Goal: Task Accomplishment & Management: Use online tool/utility

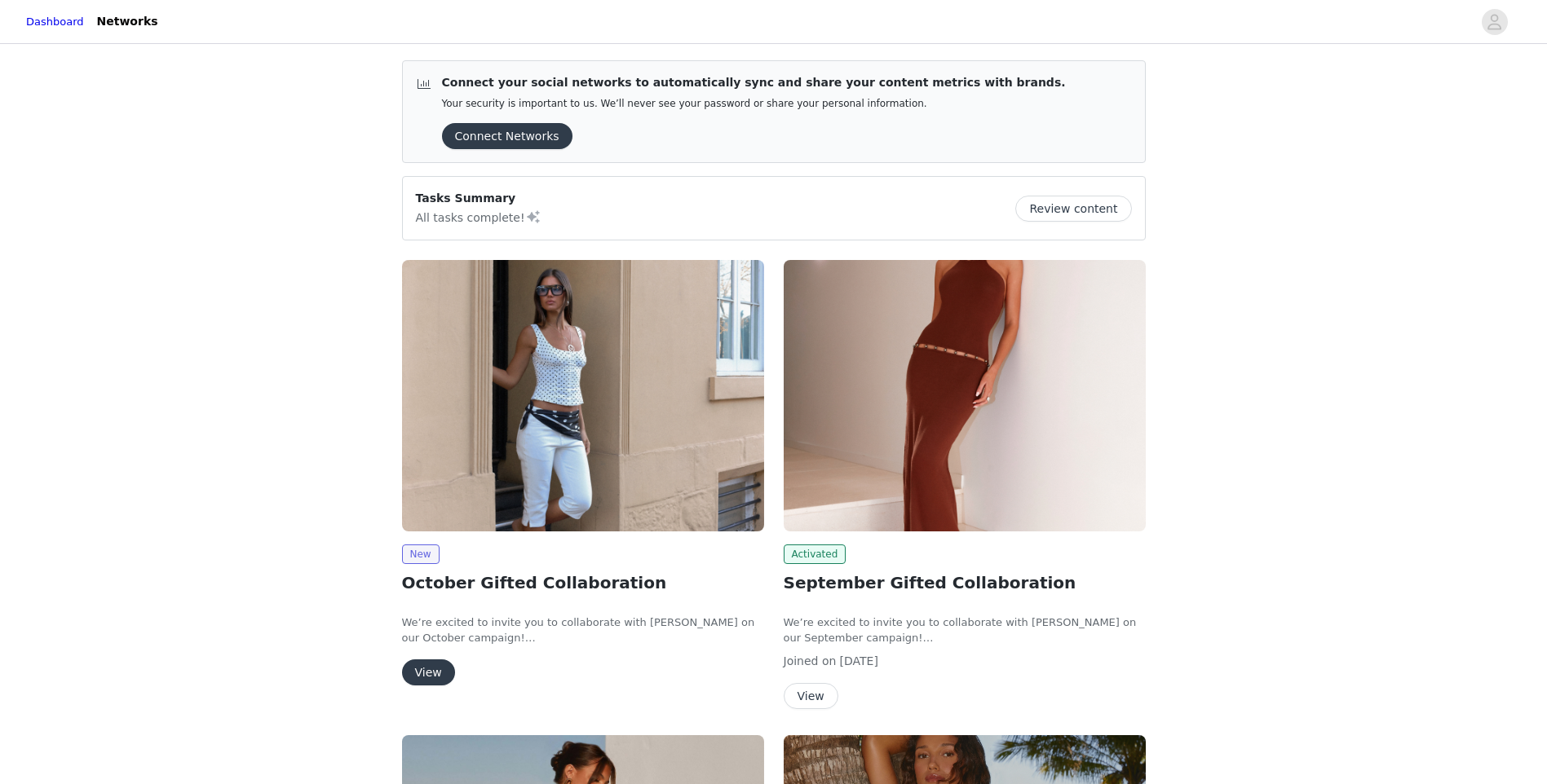
click at [440, 553] on div "New" at bounding box center [583, 554] width 362 height 20
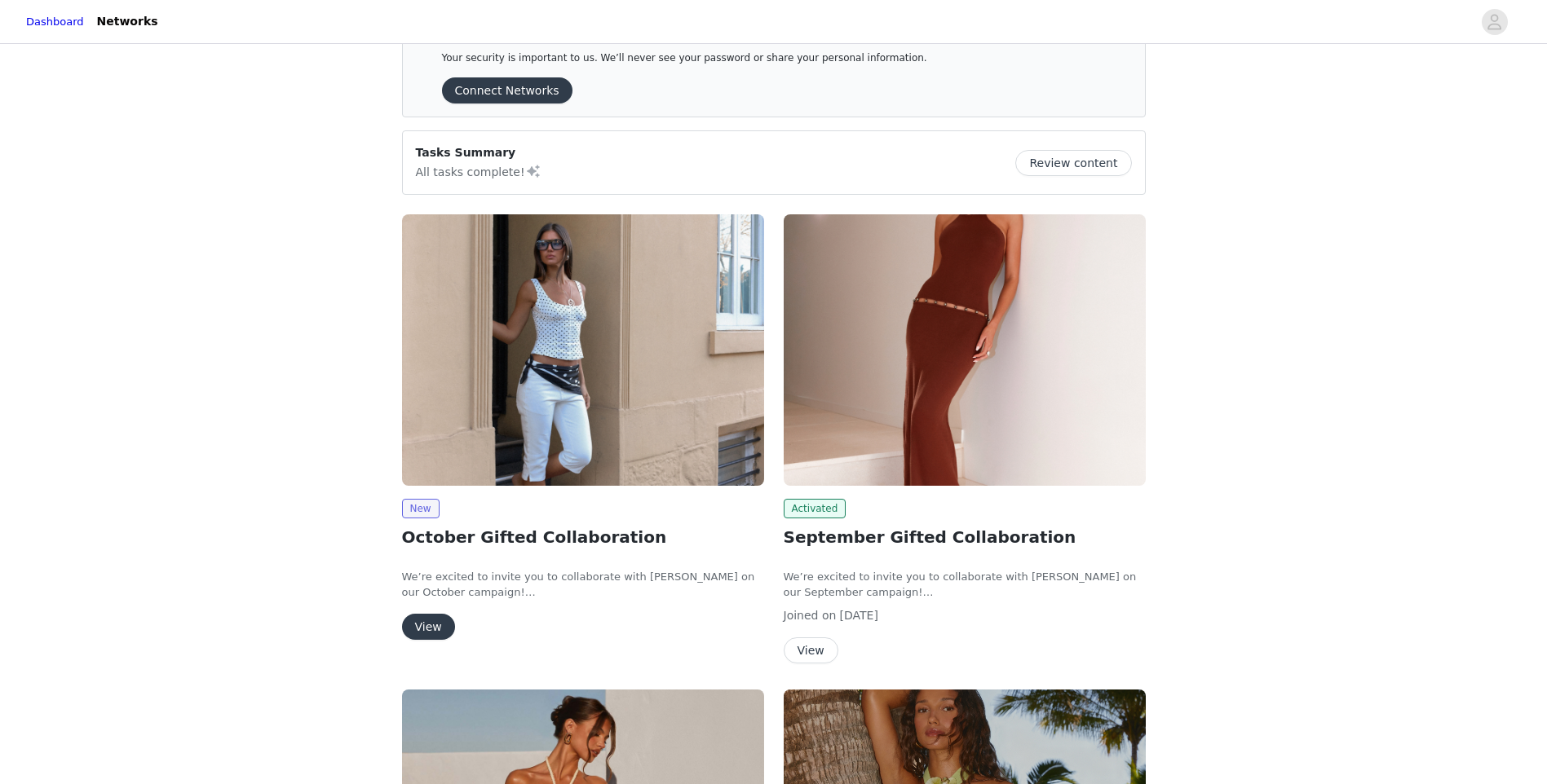
scroll to position [82, 0]
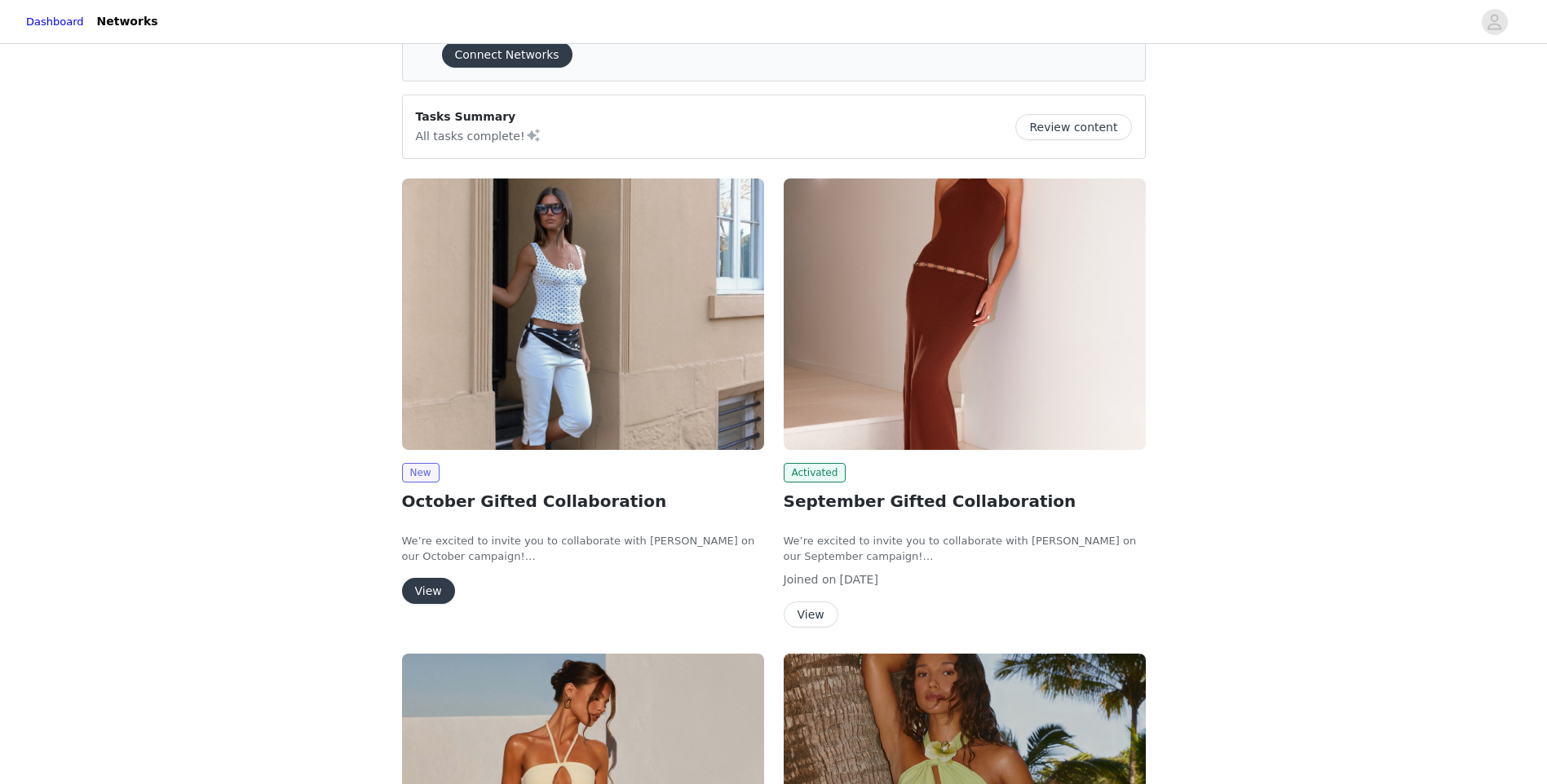
click at [430, 599] on button "View" at bounding box center [429, 590] width 53 height 26
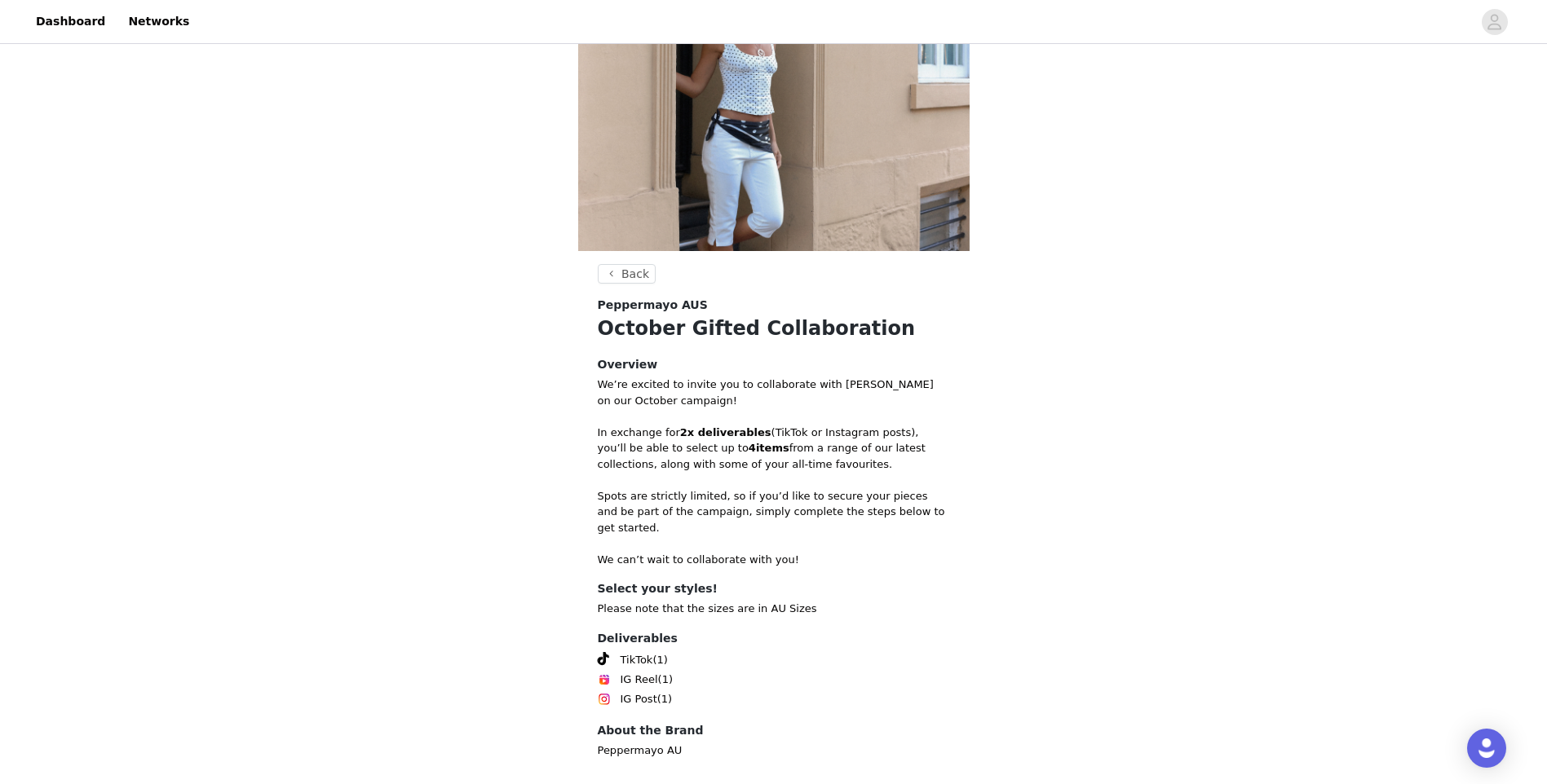
scroll to position [159, 0]
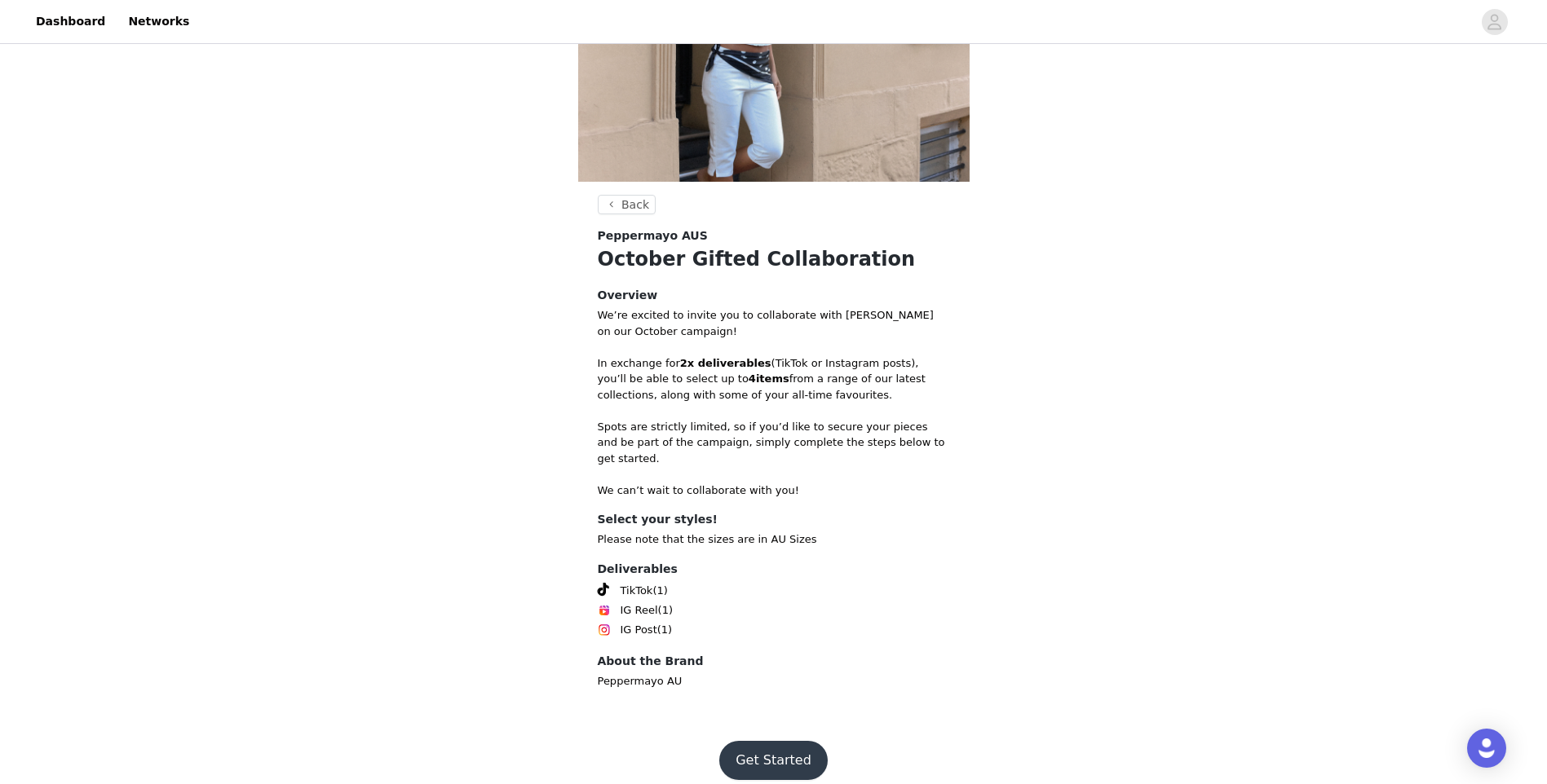
click at [773, 745] on button "Get Started" at bounding box center [774, 760] width 109 height 39
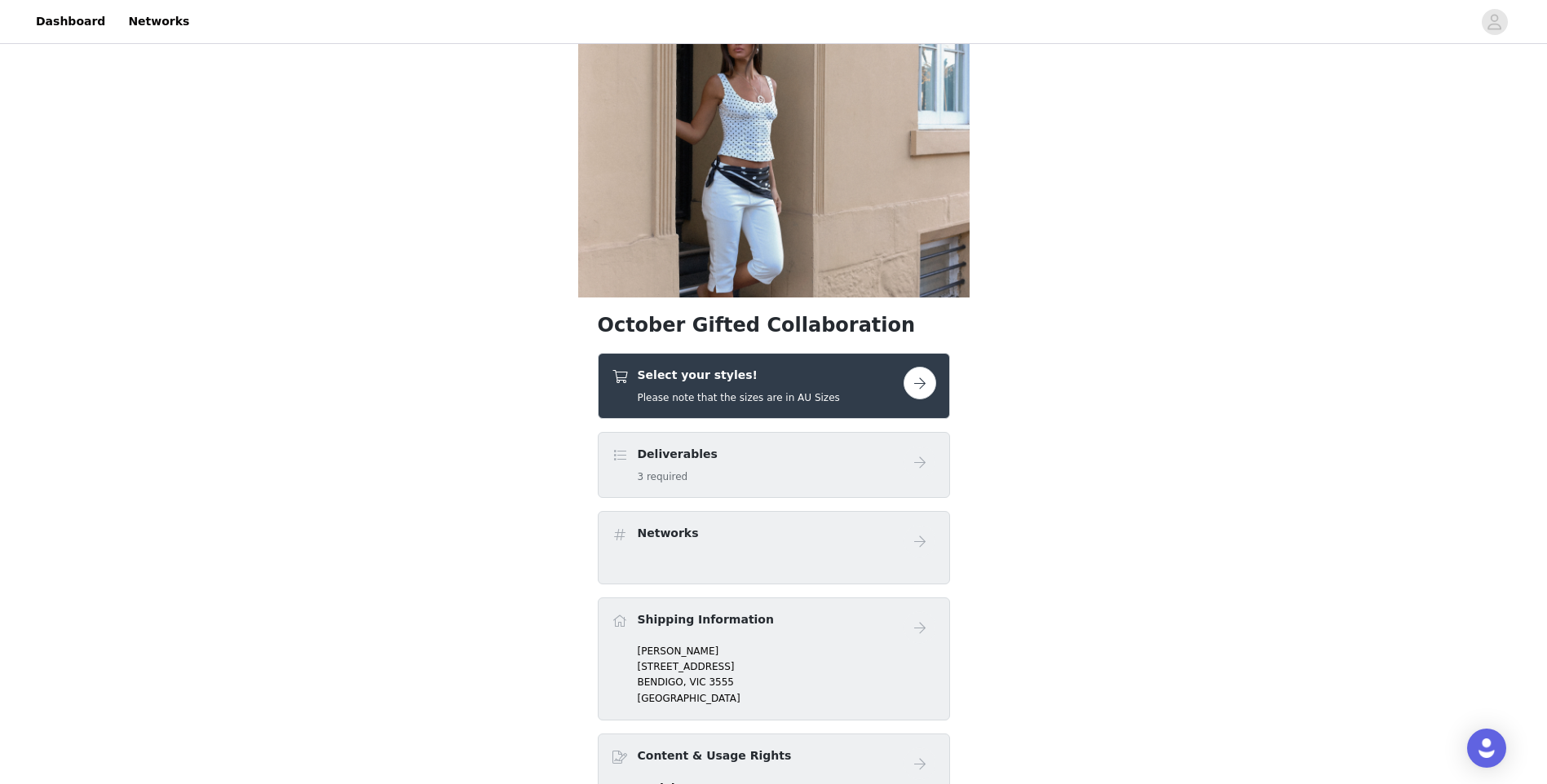
scroll to position [82, 0]
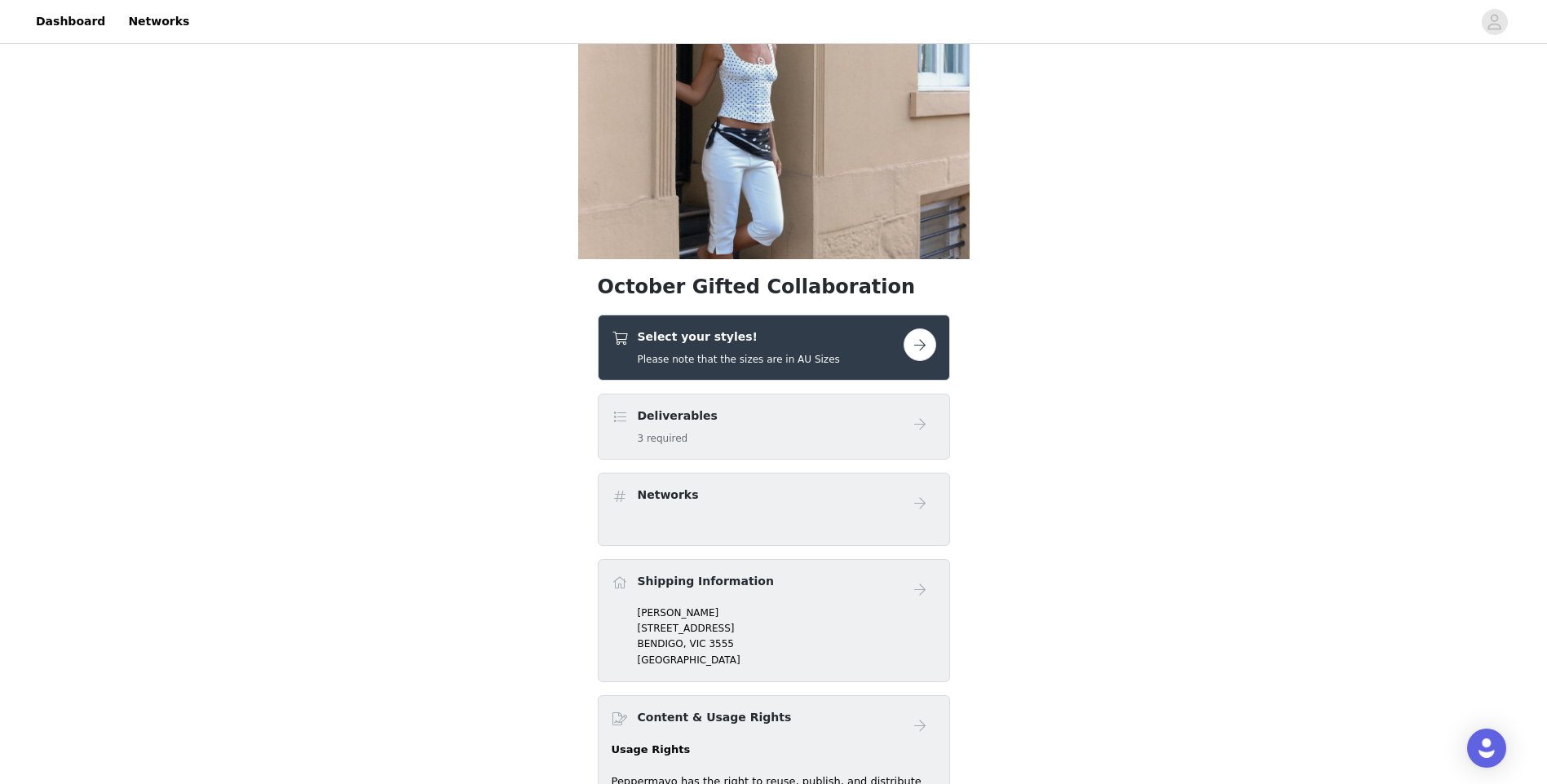
click at [760, 340] on h4 "Select your styles!" at bounding box center [738, 337] width 203 height 17
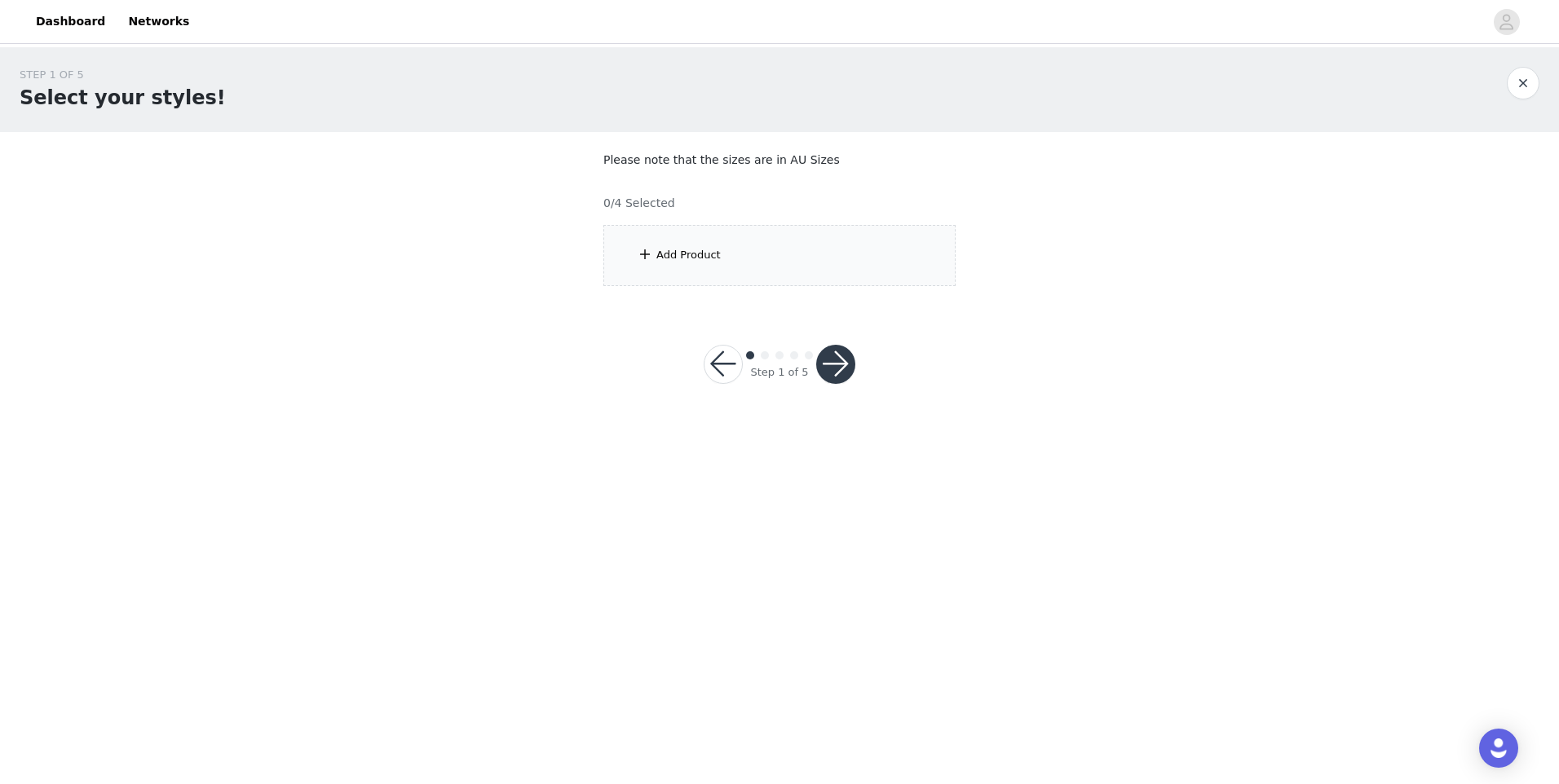
click at [766, 273] on div "Add Product" at bounding box center [780, 256] width 353 height 61
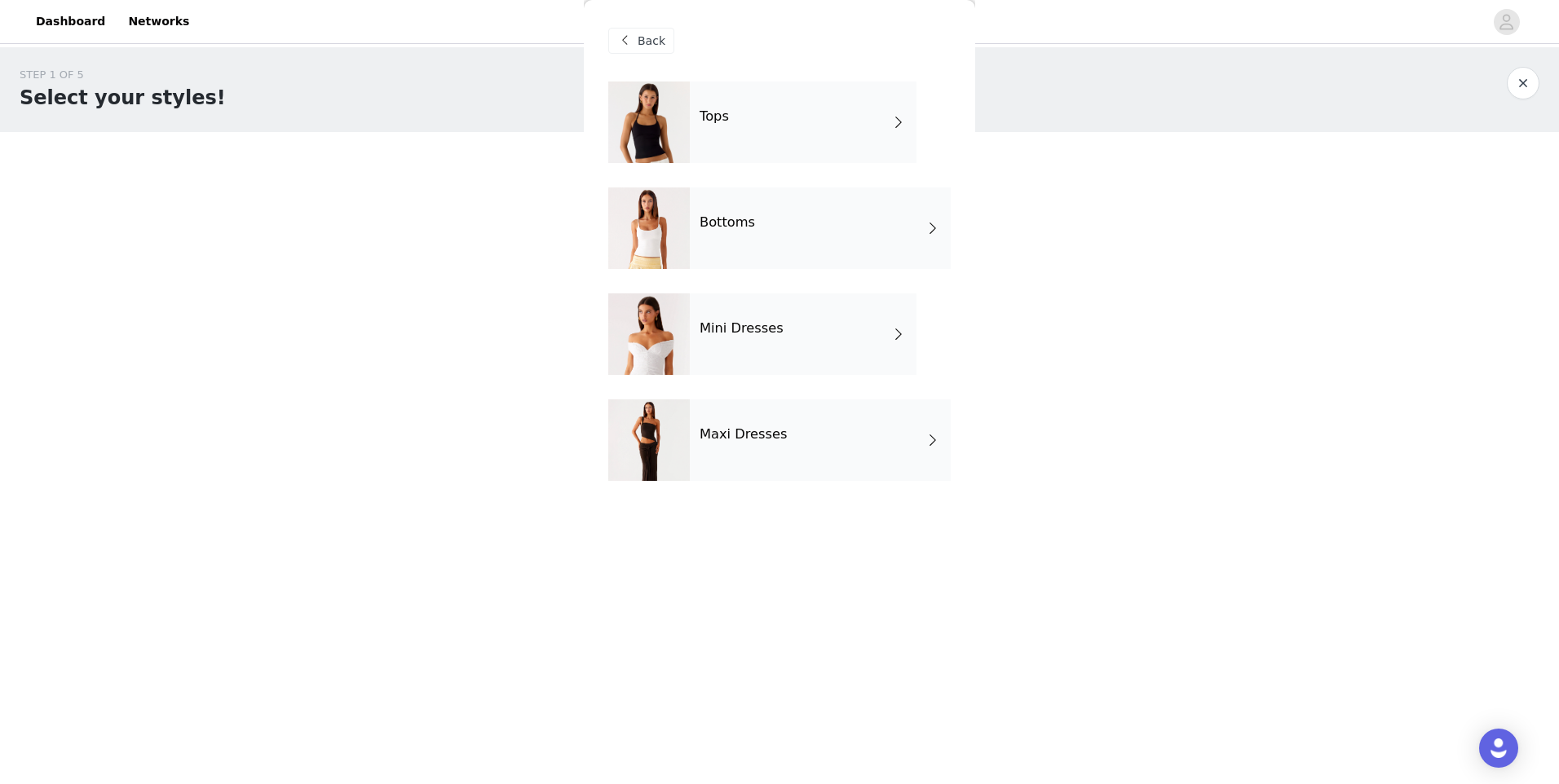
click at [818, 434] on div "Maxi Dresses" at bounding box center [820, 439] width 261 height 82
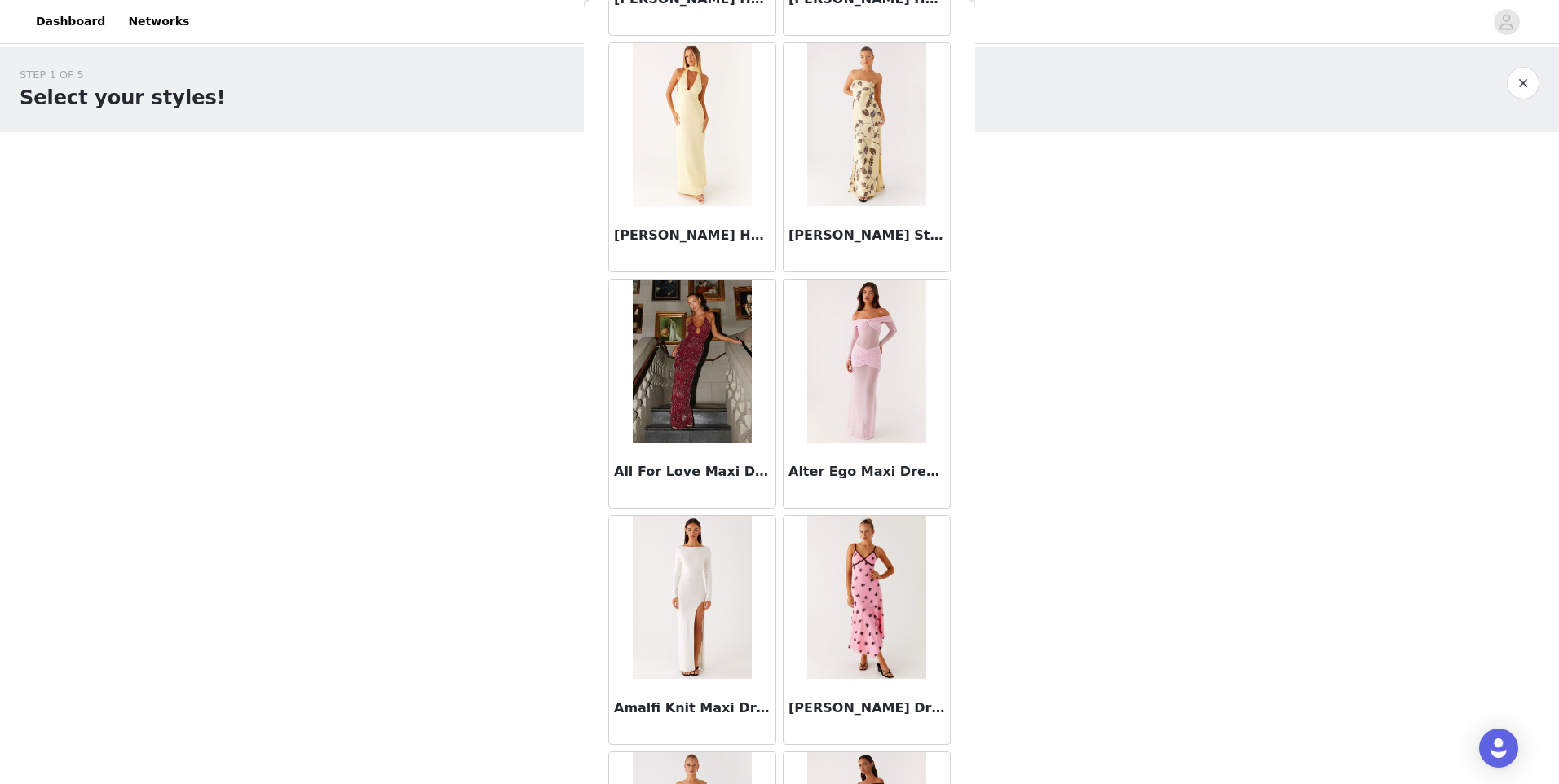
scroll to position [814, 0]
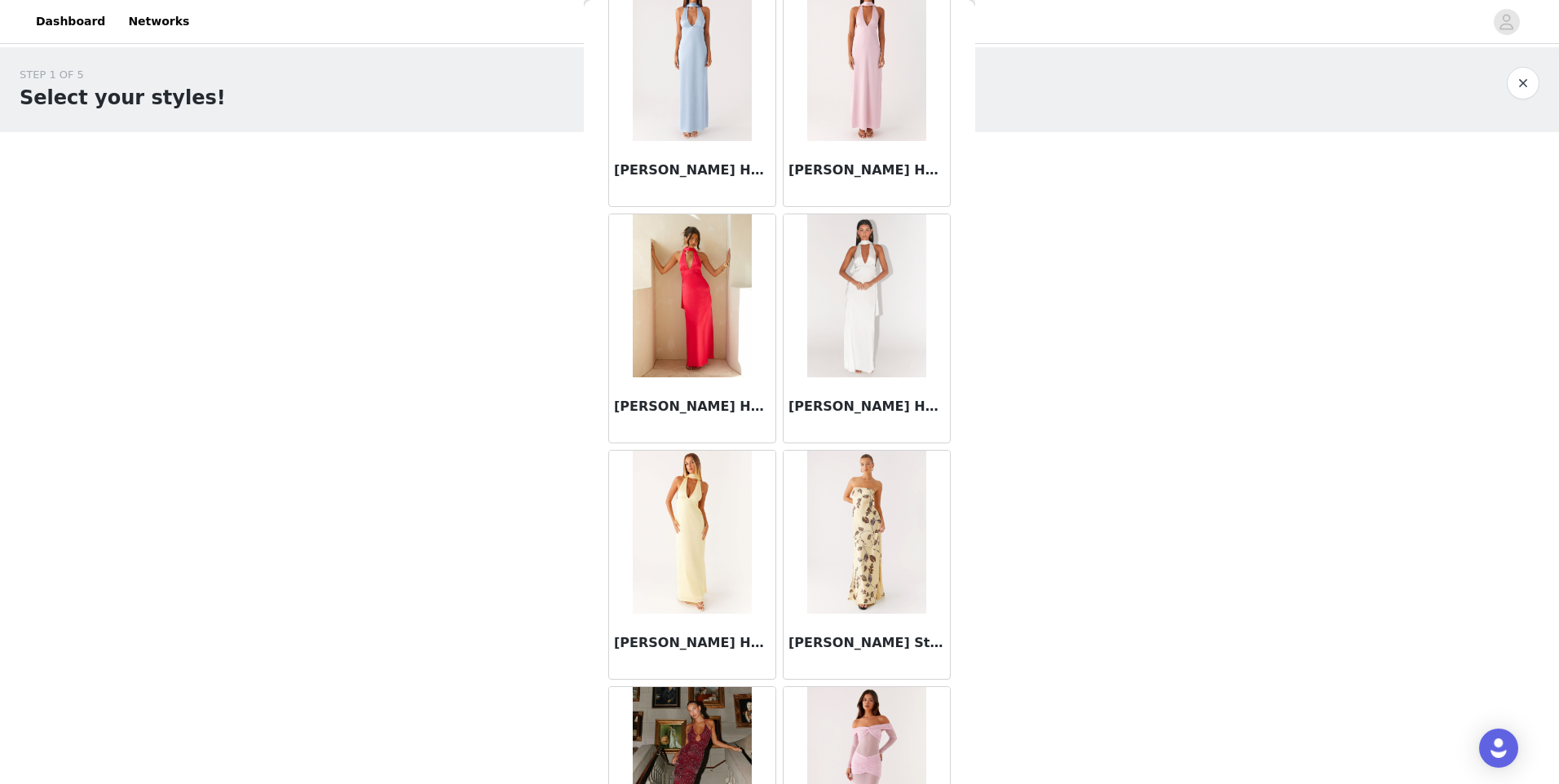
click at [869, 255] on img at bounding box center [866, 295] width 119 height 163
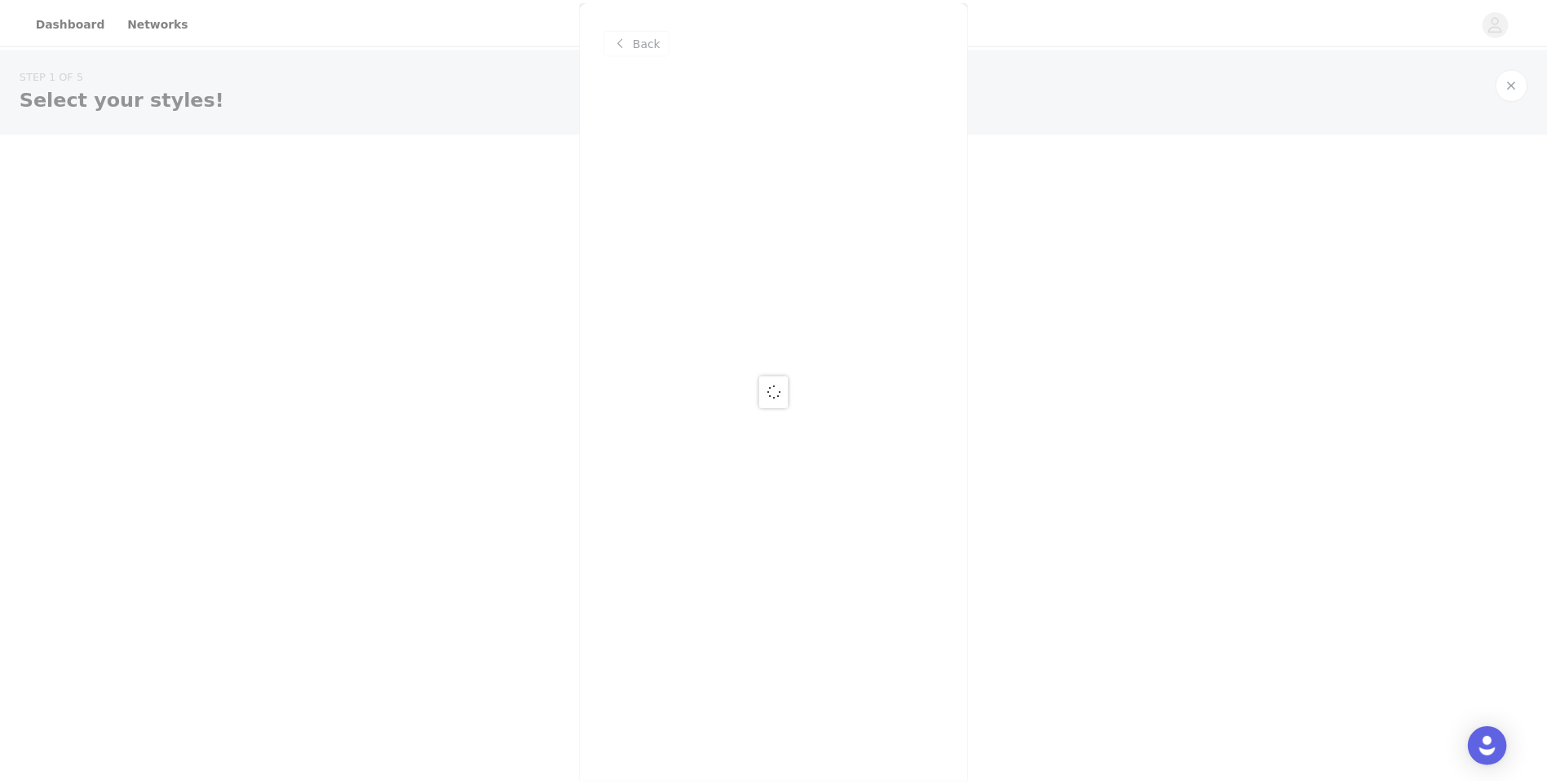
scroll to position [0, 0]
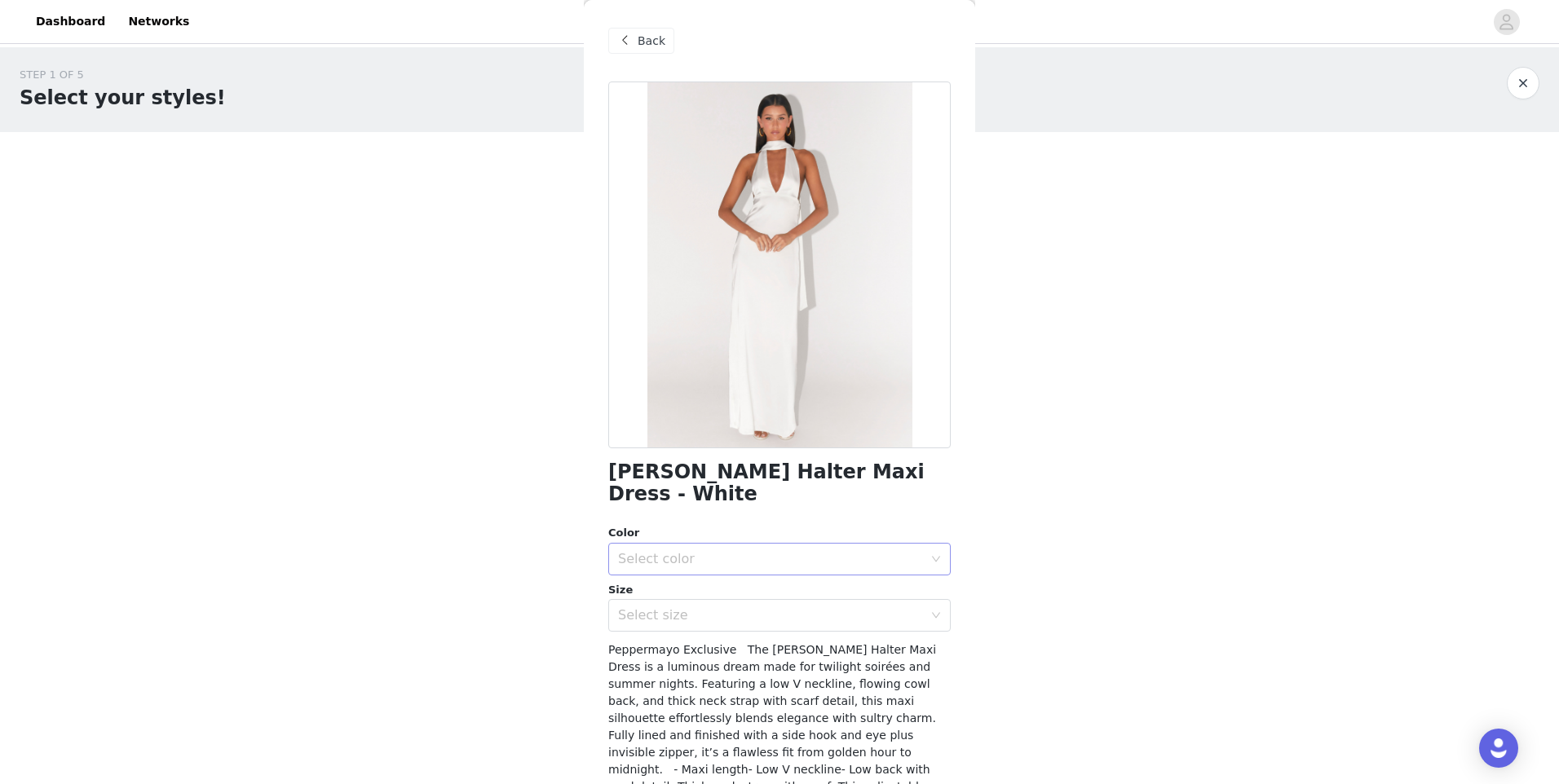
click at [674, 558] on div "Select color" at bounding box center [771, 559] width 305 height 17
click at [661, 589] on li "White" at bounding box center [774, 594] width 330 height 26
click at [665, 612] on div "Select size" at bounding box center [771, 615] width 305 height 17
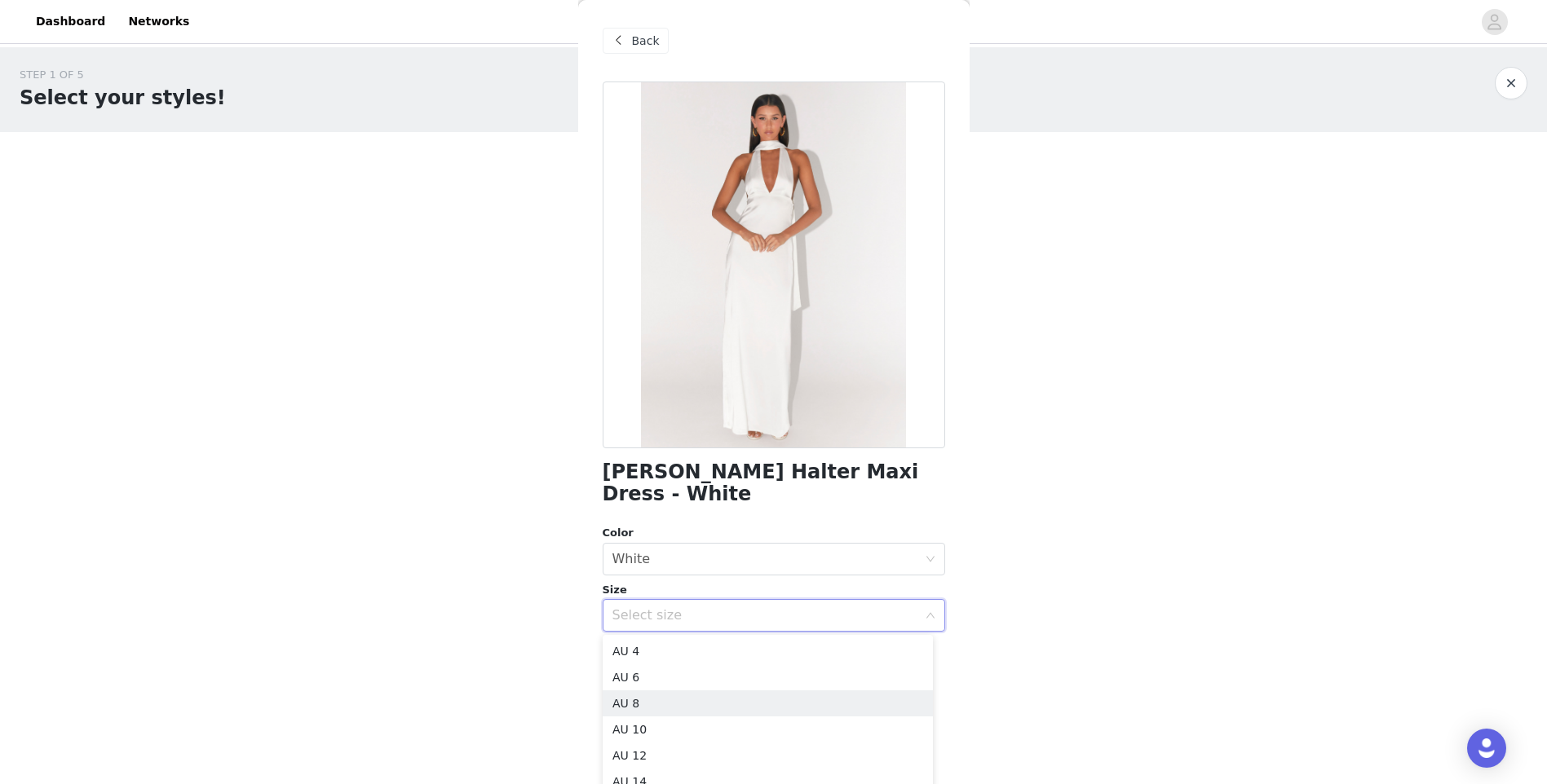
click at [638, 701] on li "AU 8" at bounding box center [768, 703] width 330 height 26
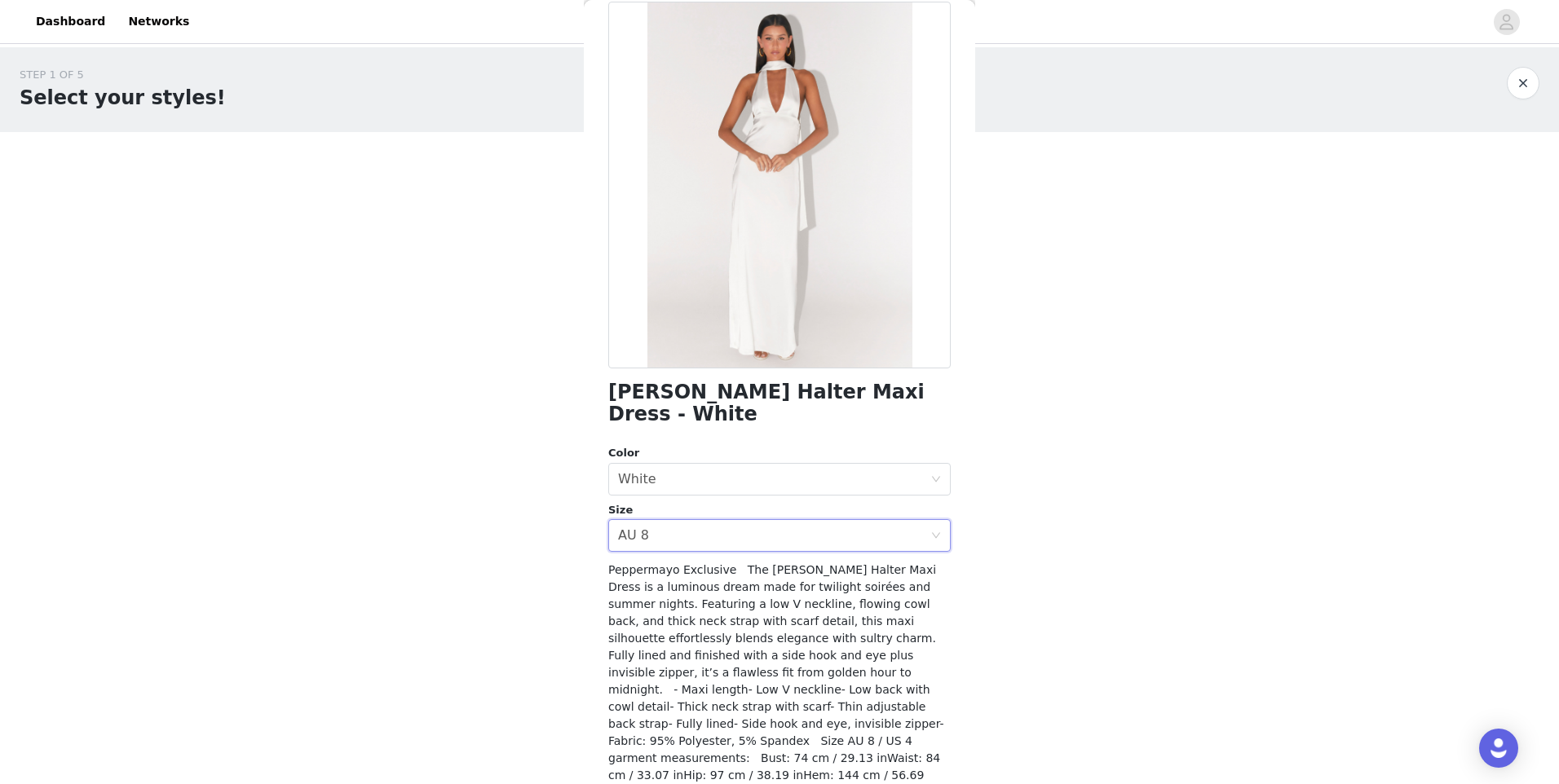
scroll to position [148, 0]
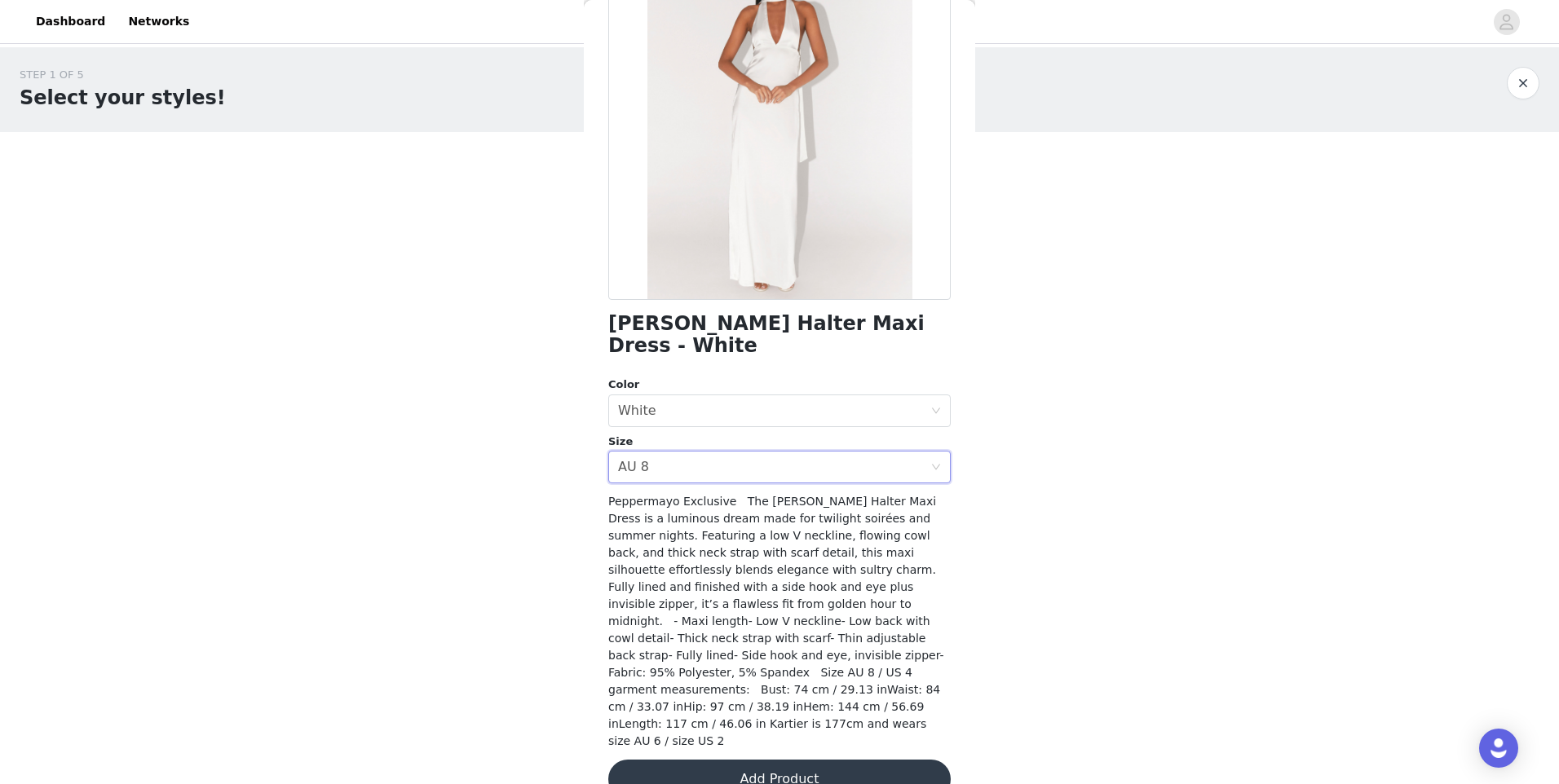
click at [748, 759] on button "Add Product" at bounding box center [780, 779] width 343 height 39
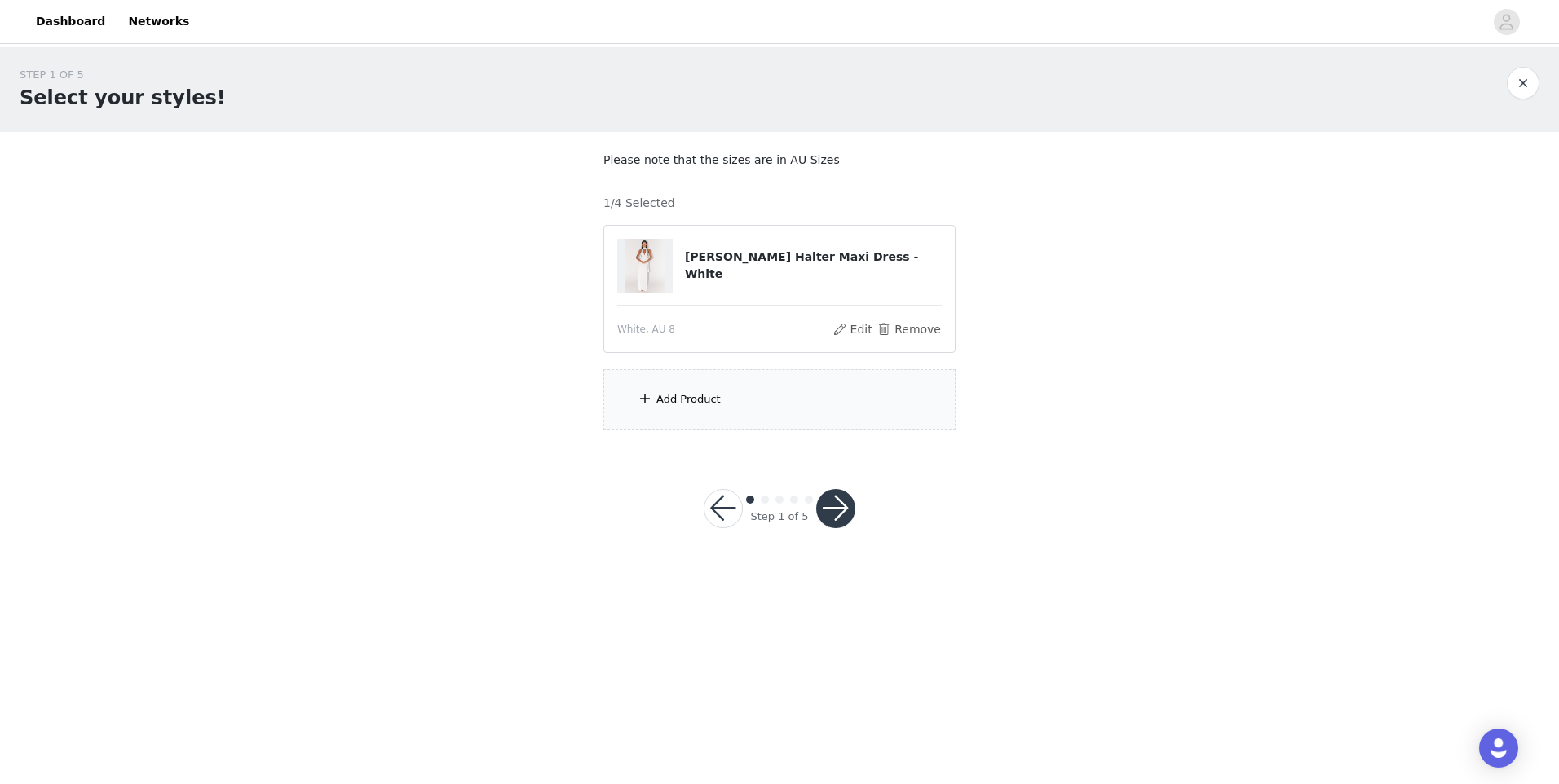
click at [748, 405] on div "Add Product" at bounding box center [780, 400] width 353 height 61
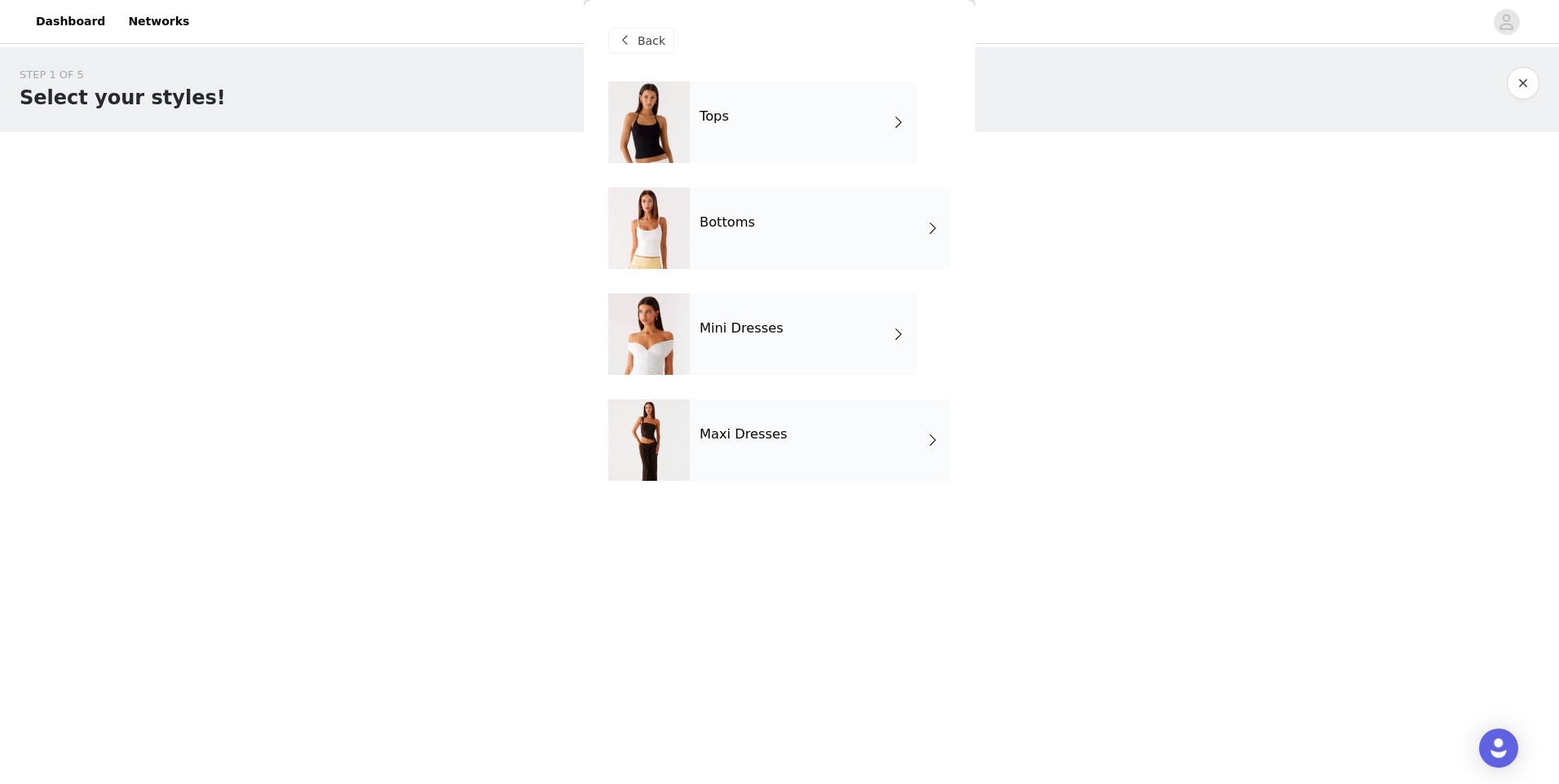
click at [752, 457] on div "Maxi Dresses" at bounding box center [820, 439] width 261 height 82
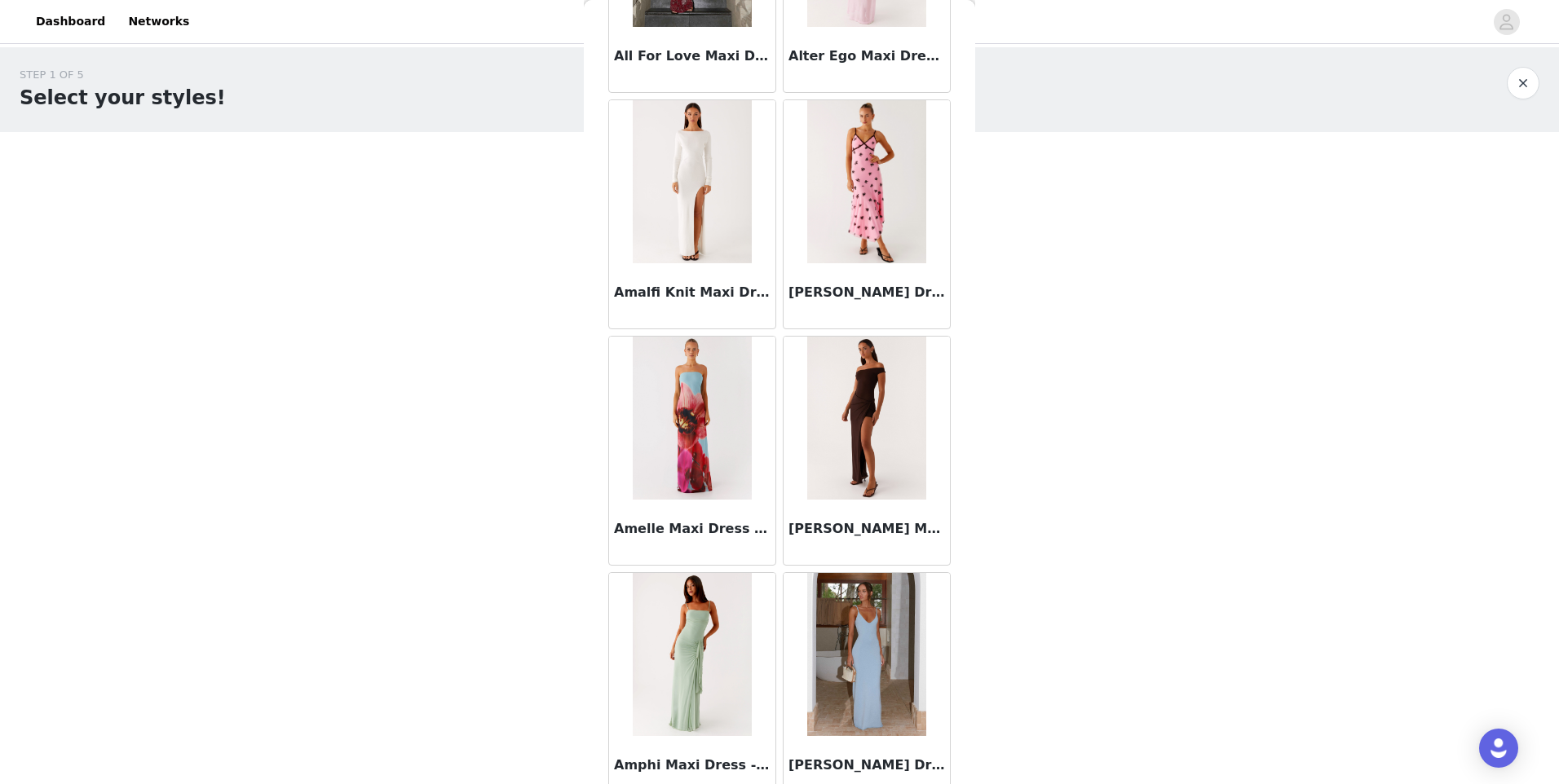
scroll to position [1710, 0]
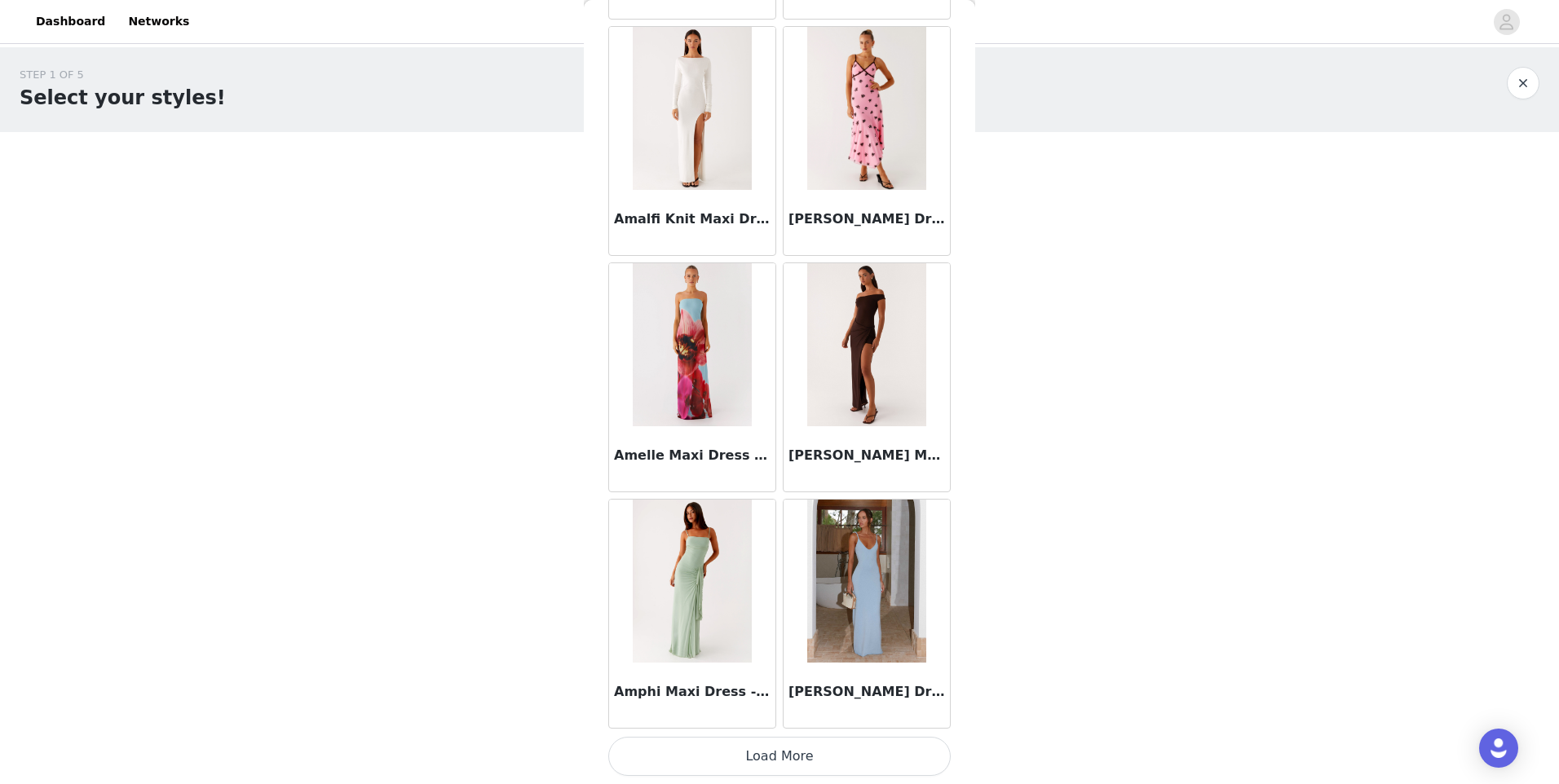
click at [770, 745] on button "Load More" at bounding box center [780, 756] width 343 height 39
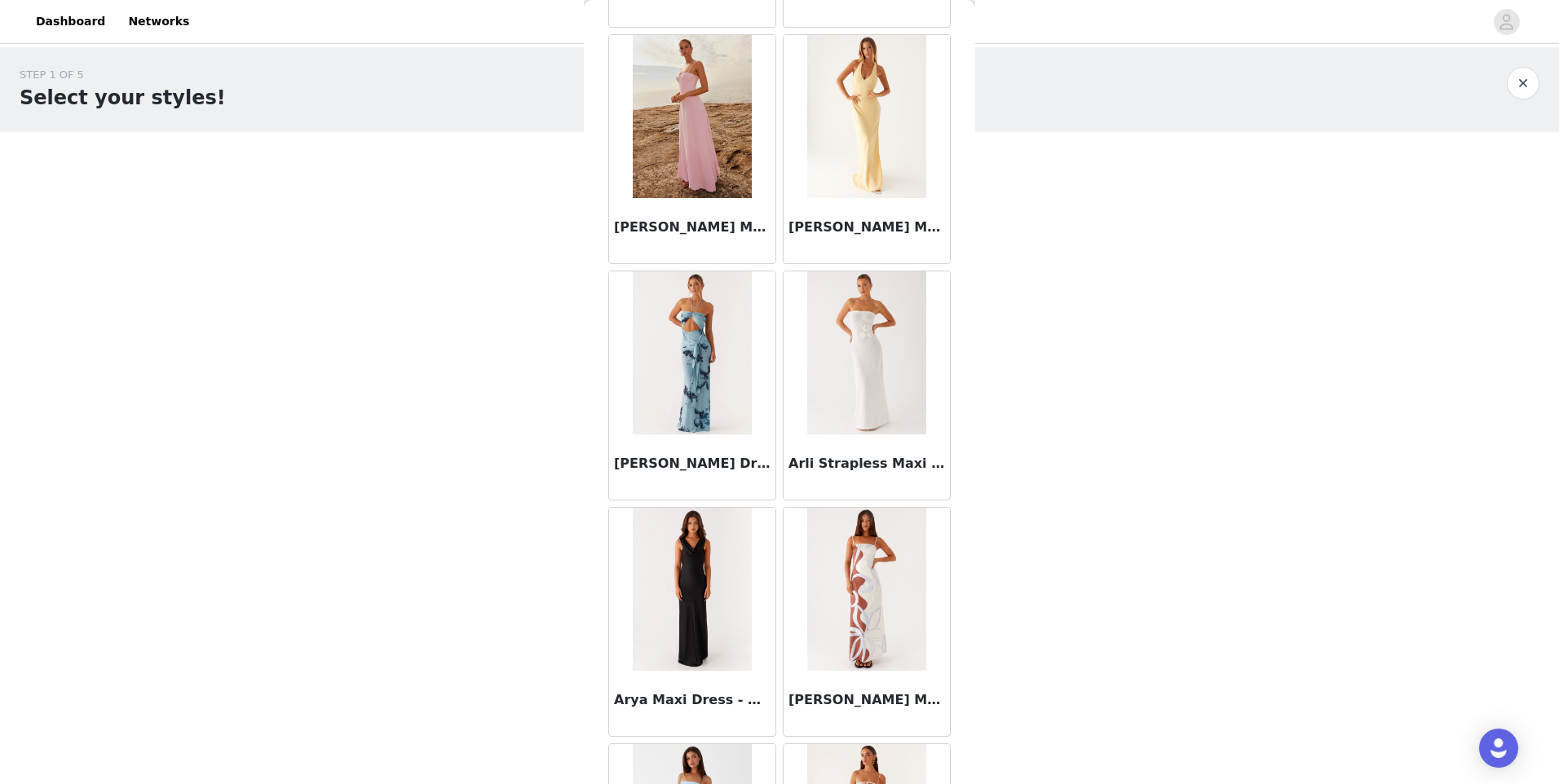
scroll to position [4073, 0]
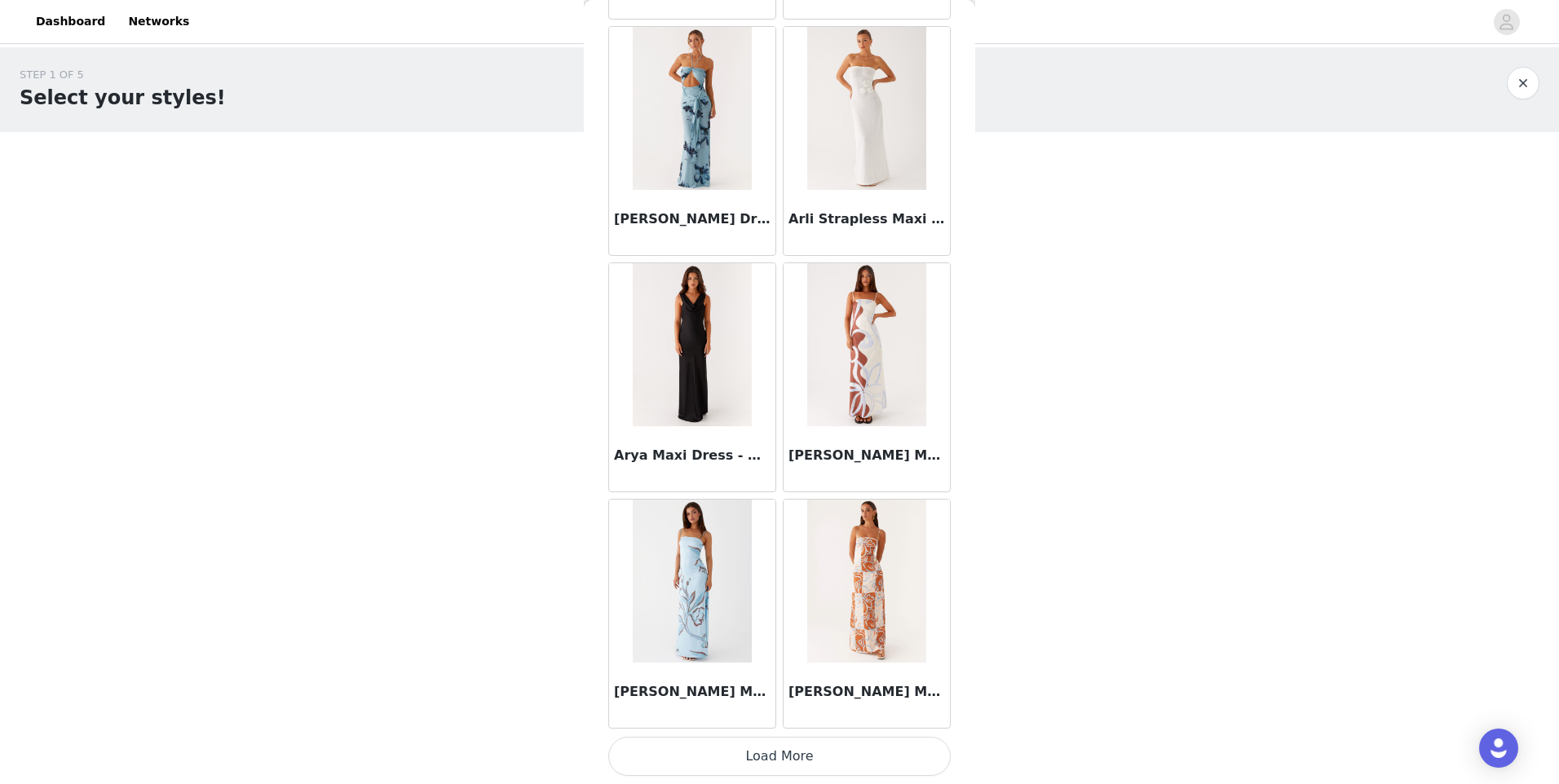
click at [726, 755] on button "Load More" at bounding box center [780, 756] width 343 height 39
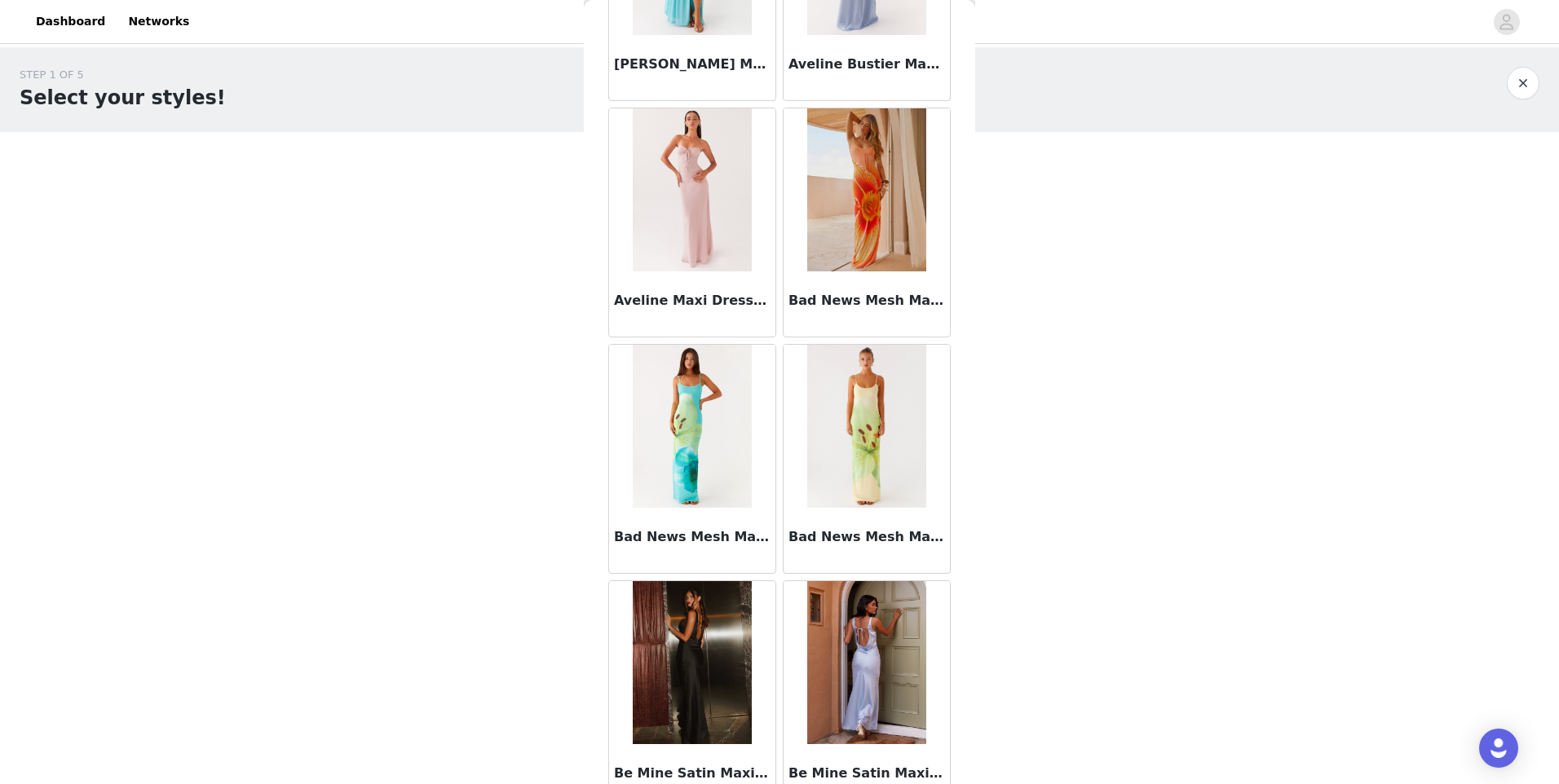
scroll to position [6437, 0]
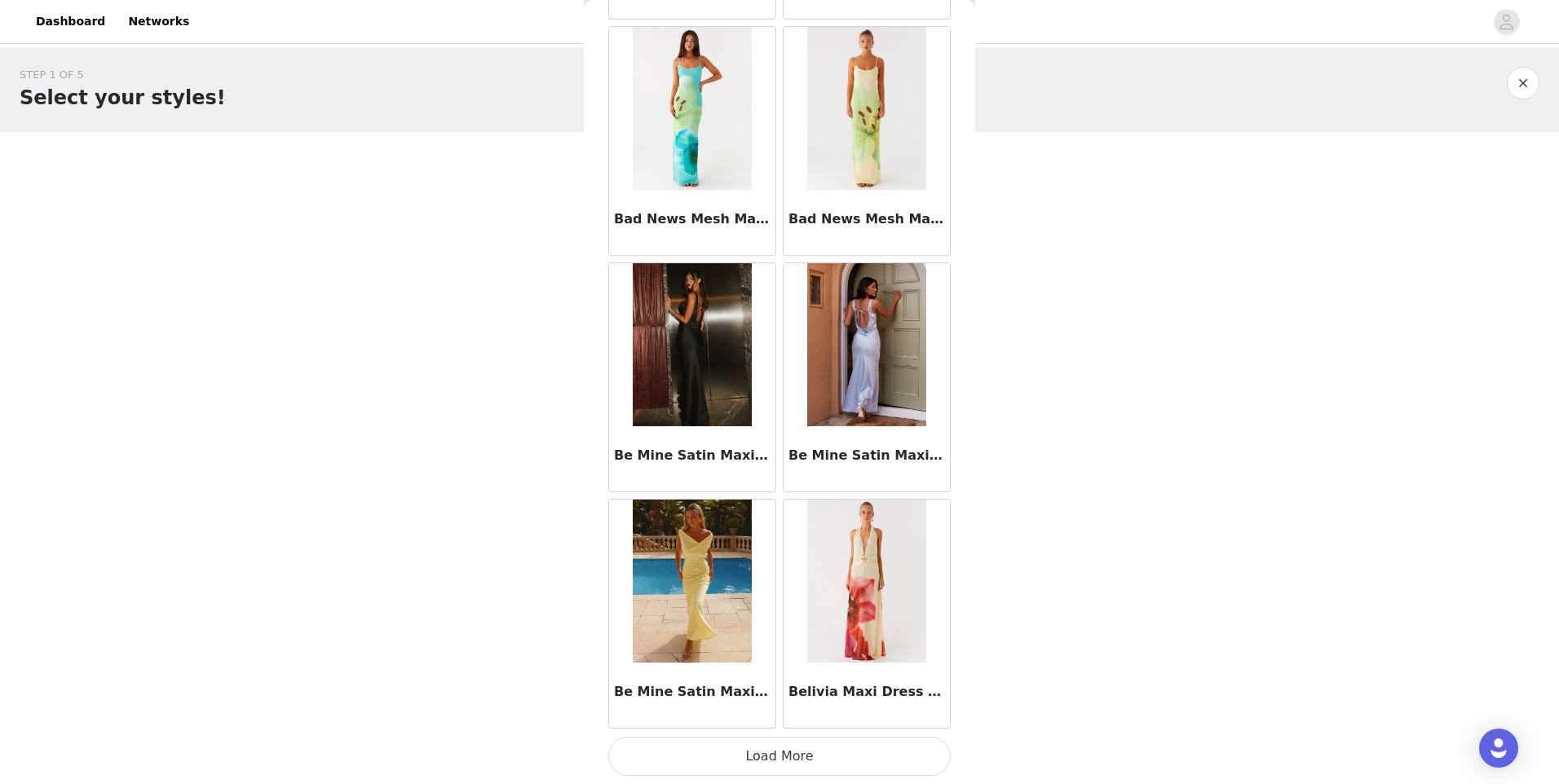
click at [814, 742] on button "Load More" at bounding box center [780, 756] width 343 height 39
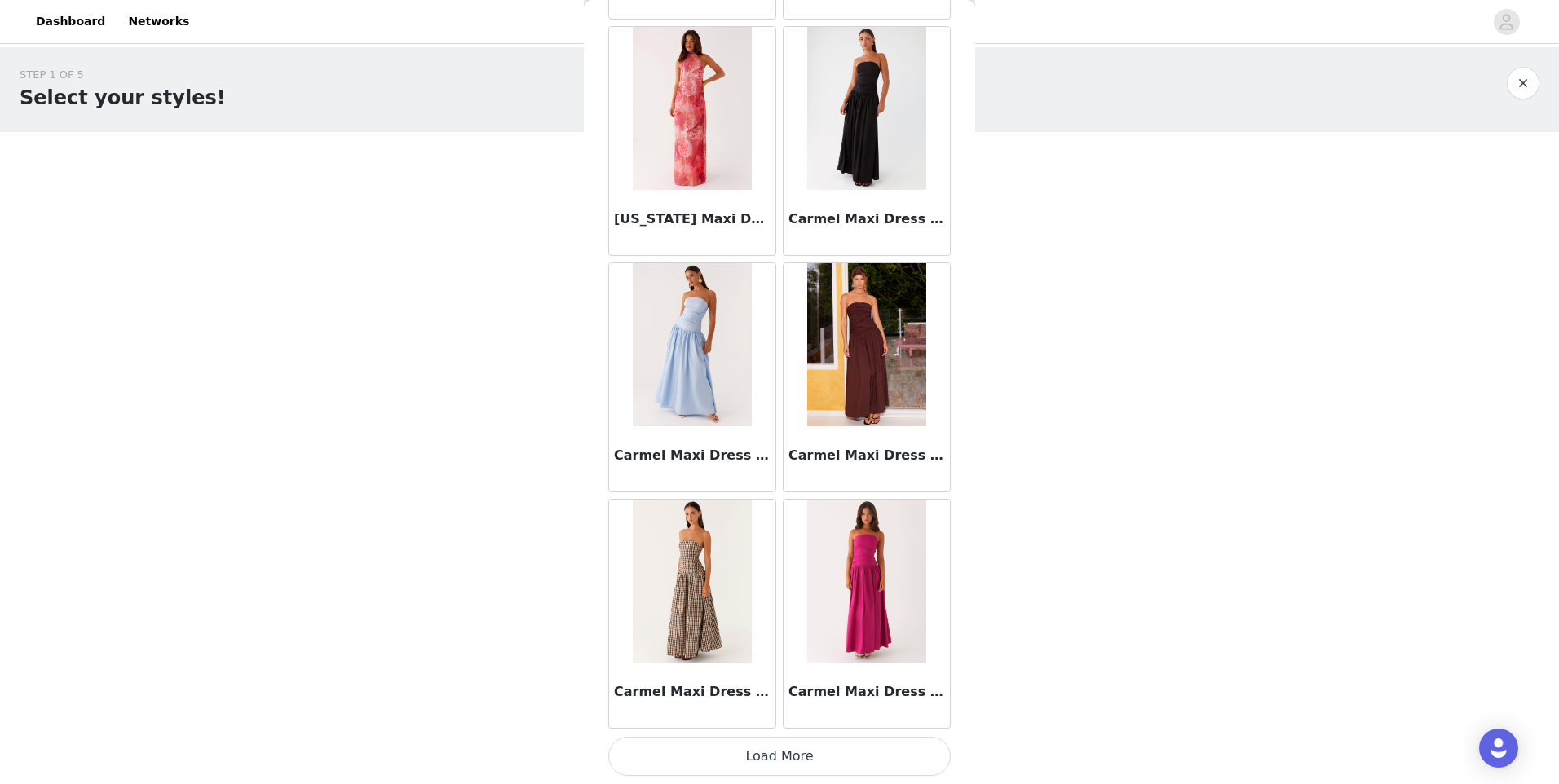
click at [773, 769] on button "Load More" at bounding box center [780, 756] width 343 height 39
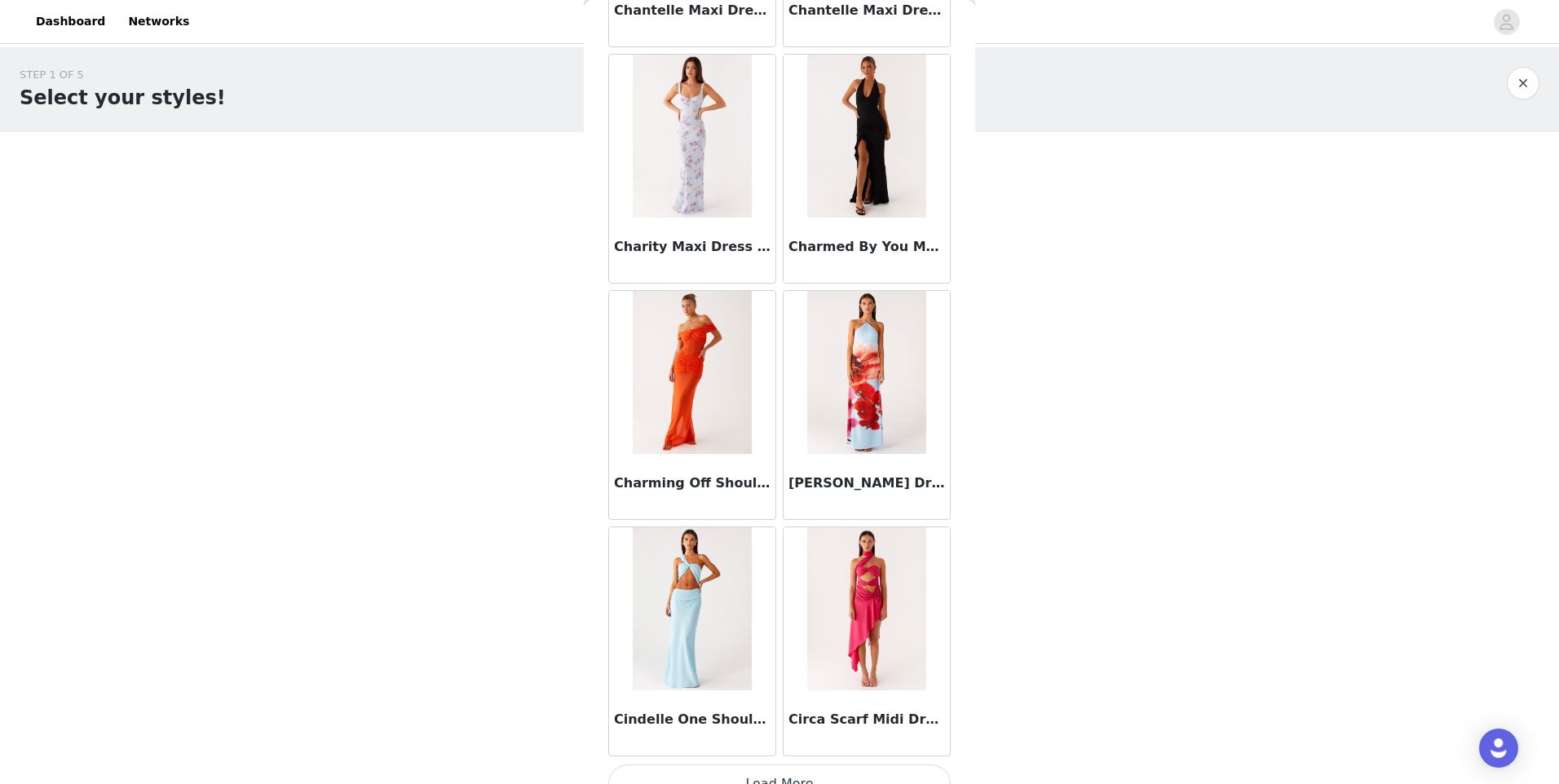
scroll to position [11164, 0]
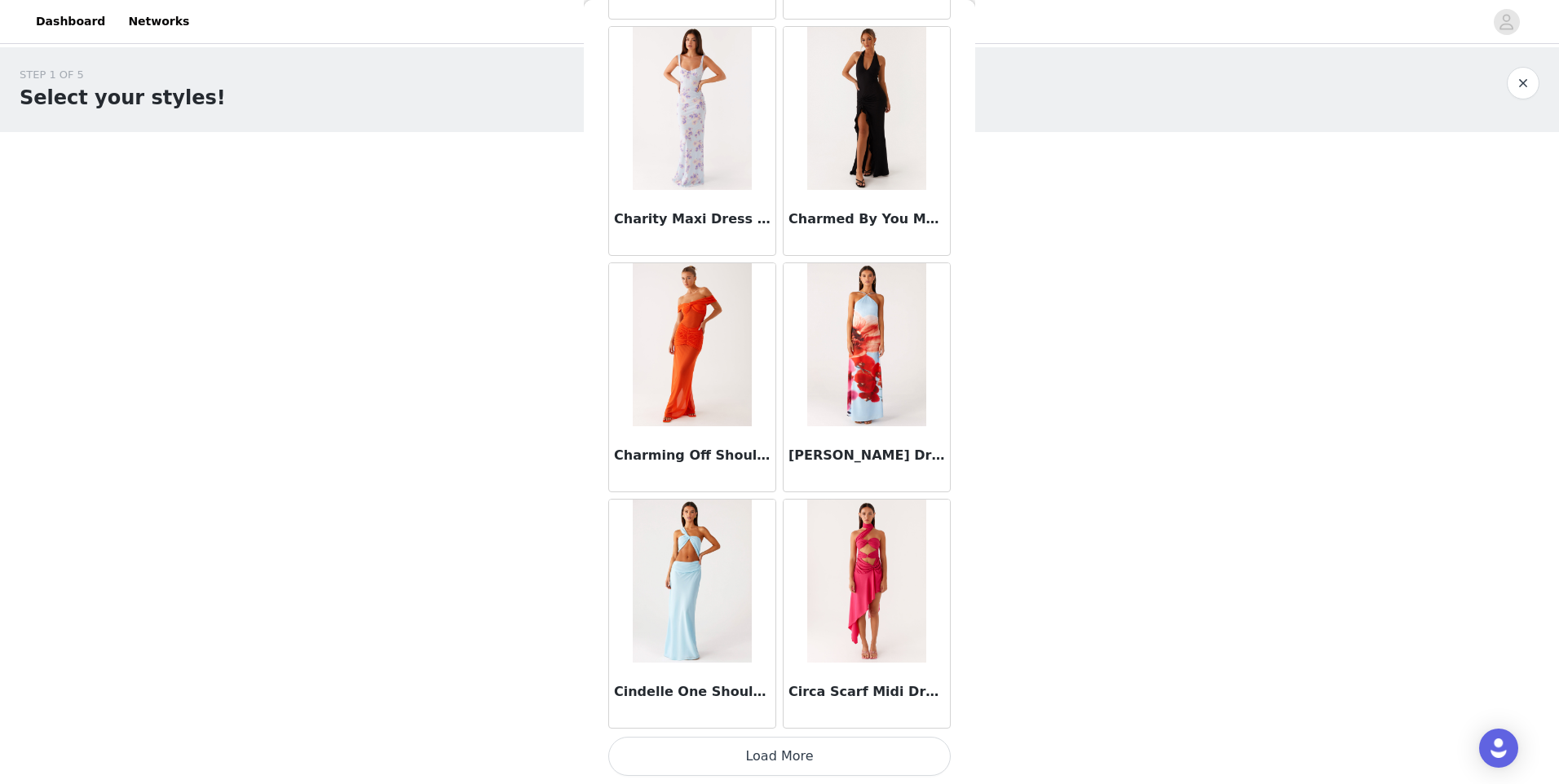
click at [798, 762] on button "Load More" at bounding box center [780, 756] width 343 height 39
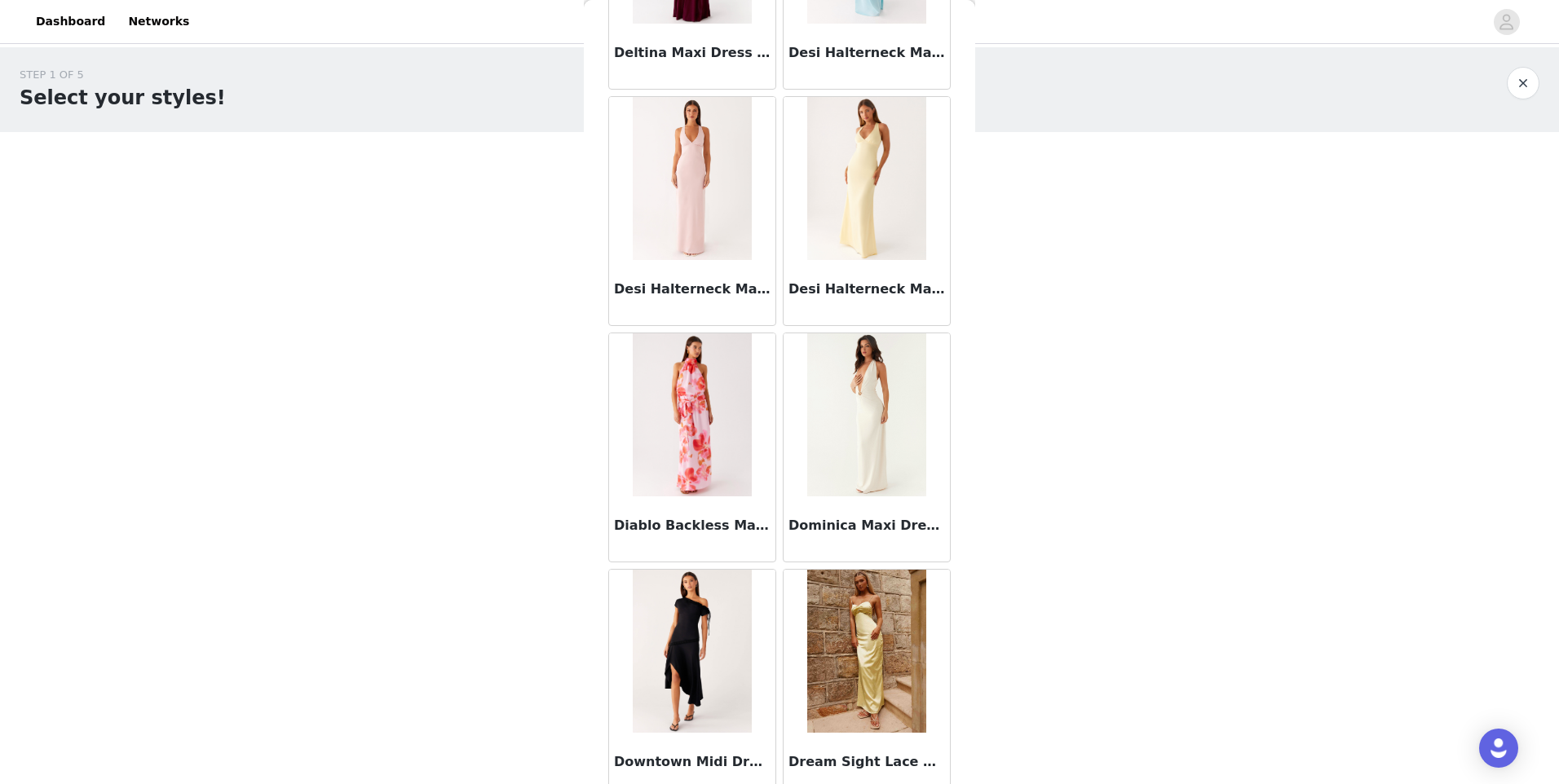
scroll to position [13527, 0]
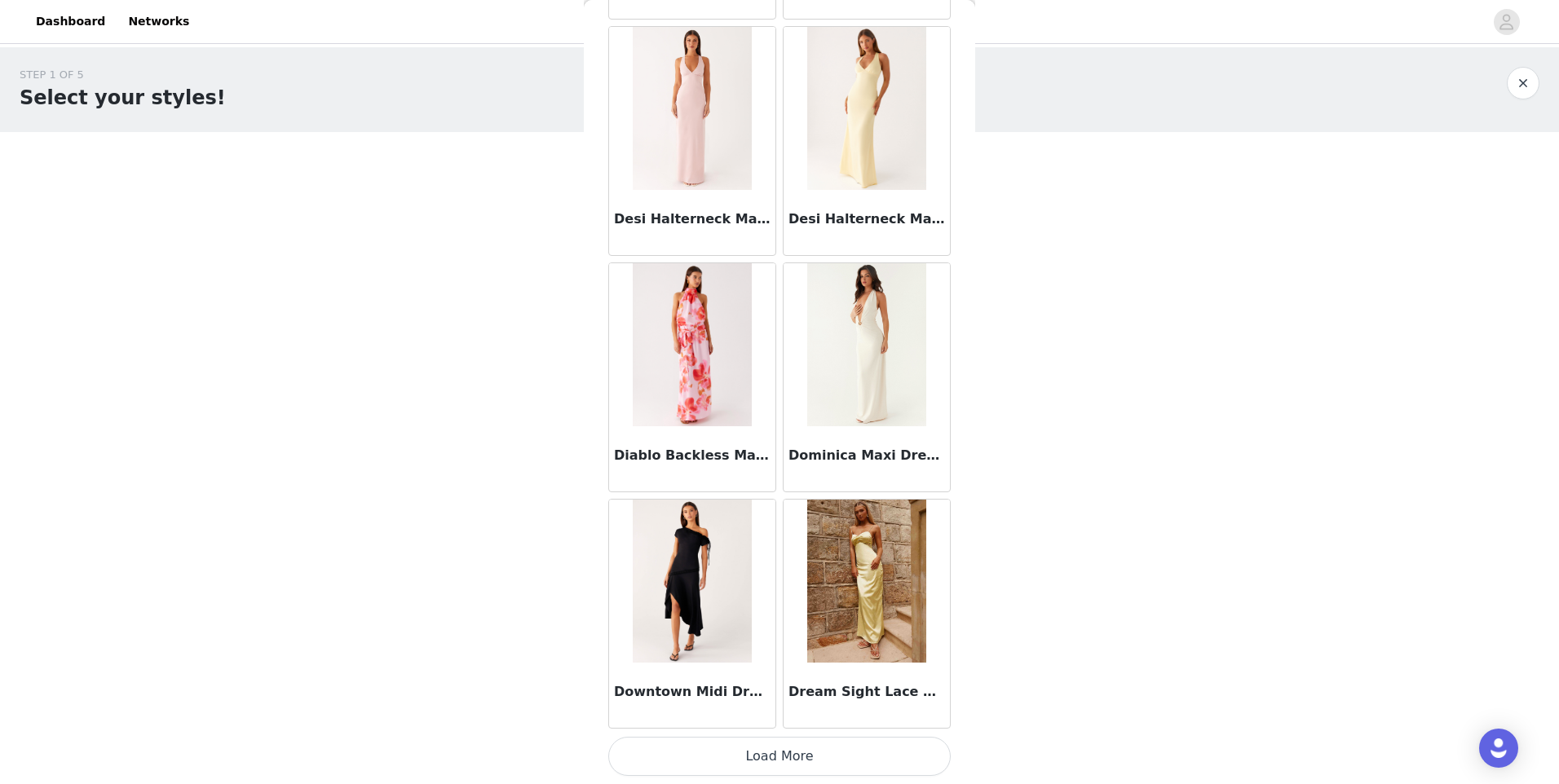
click at [806, 754] on button "Load More" at bounding box center [780, 756] width 343 height 39
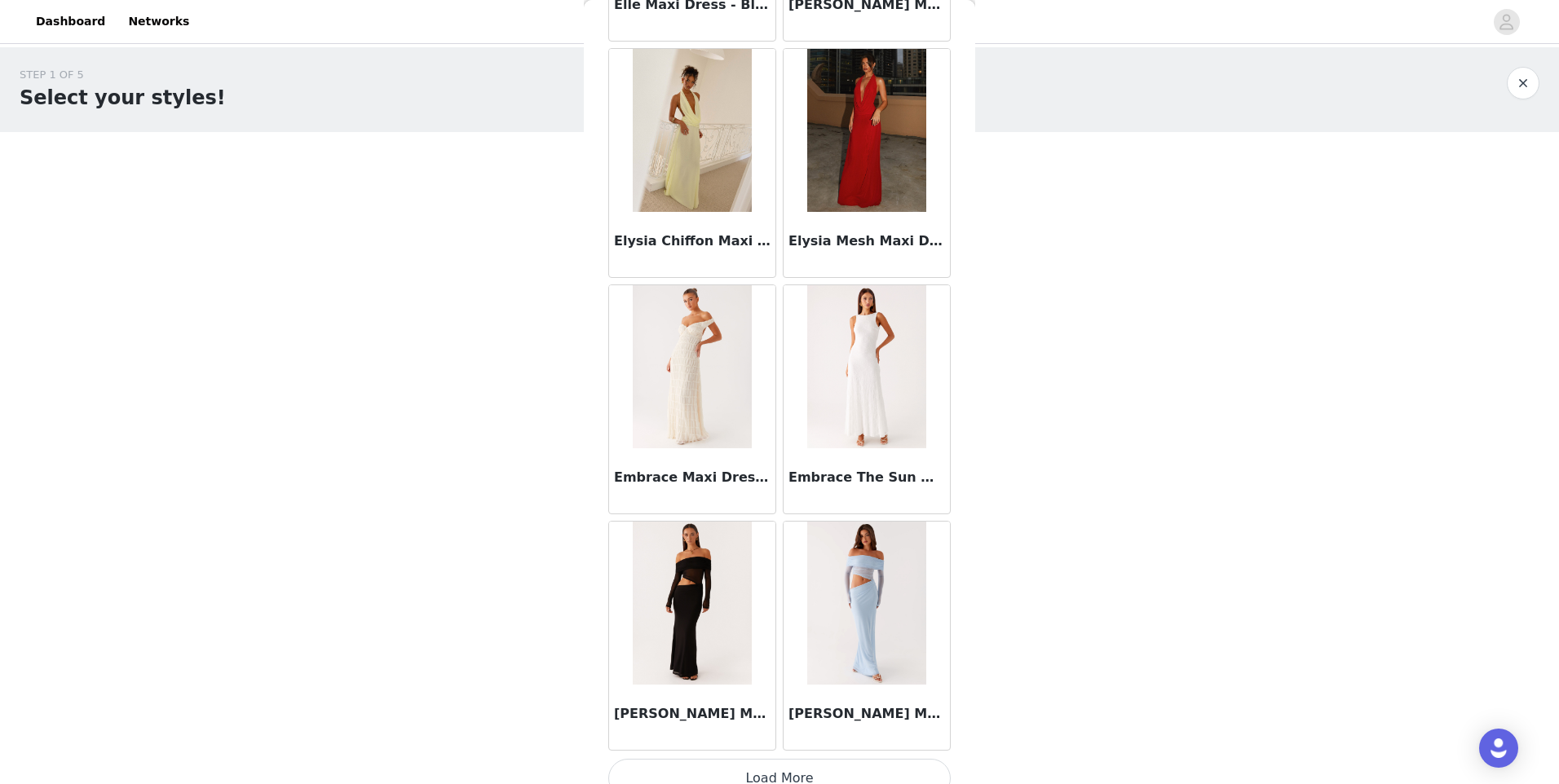
scroll to position [15890, 0]
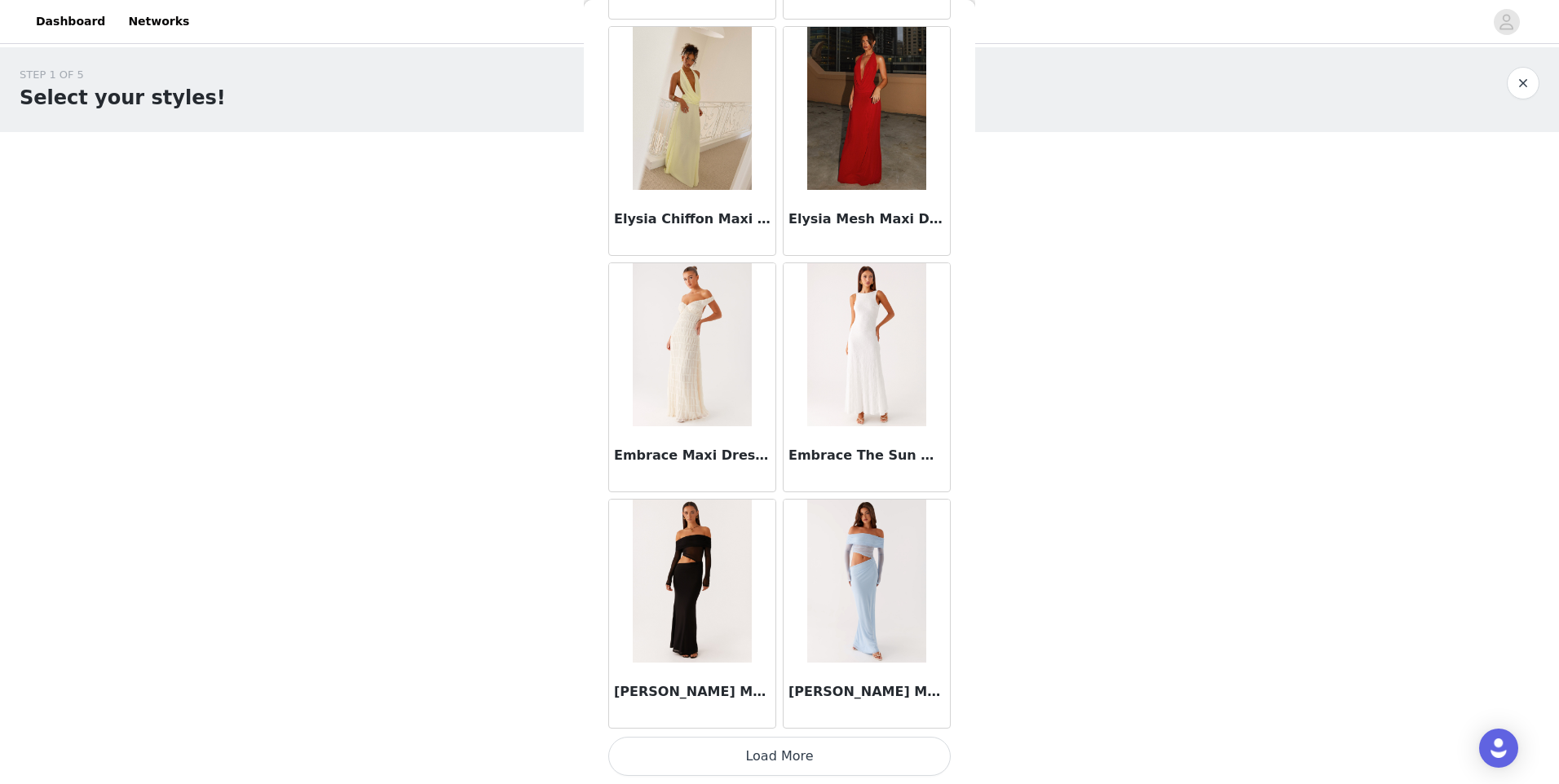
click at [749, 757] on button "Load More" at bounding box center [780, 756] width 343 height 39
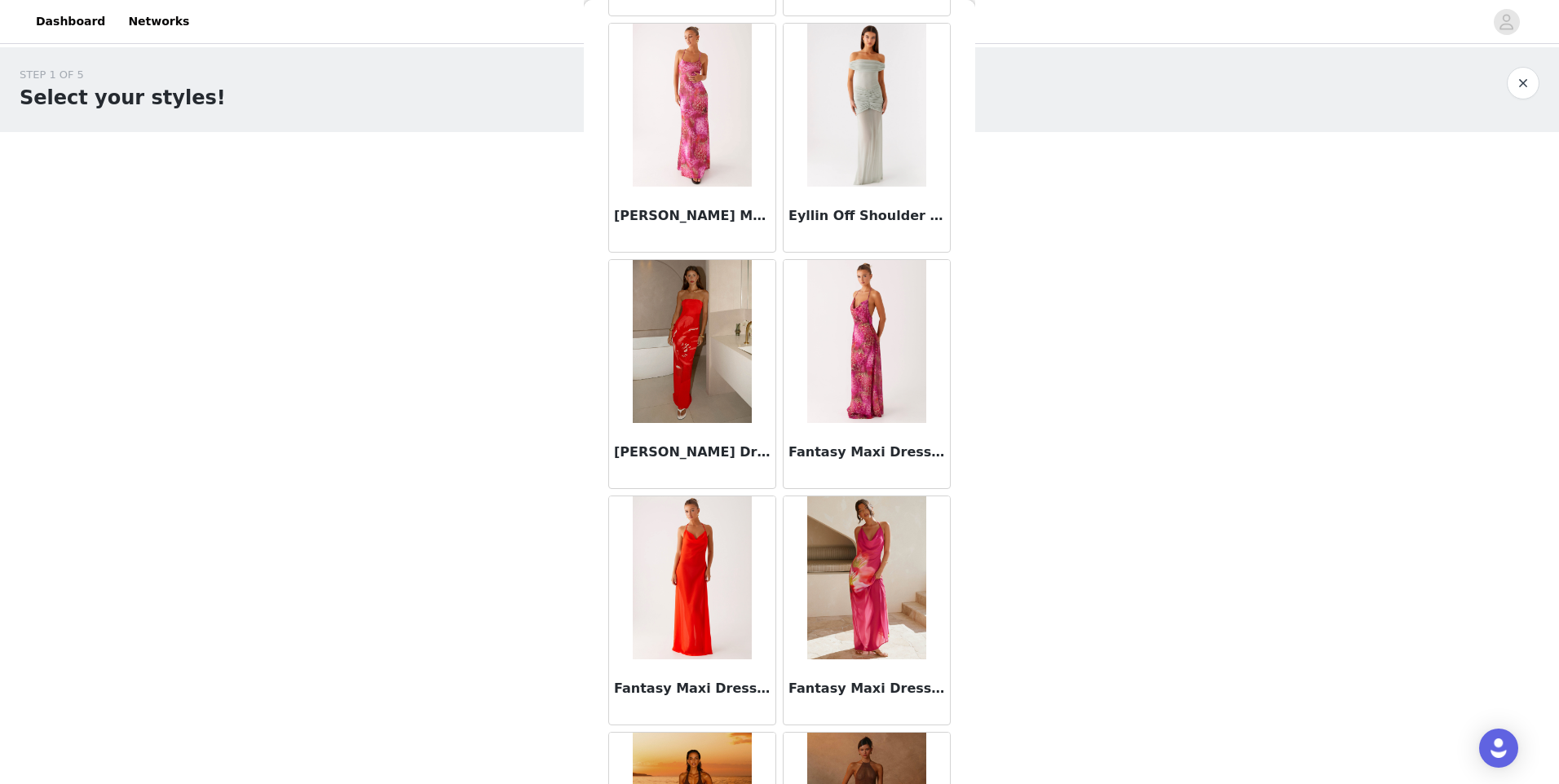
scroll to position [18254, 0]
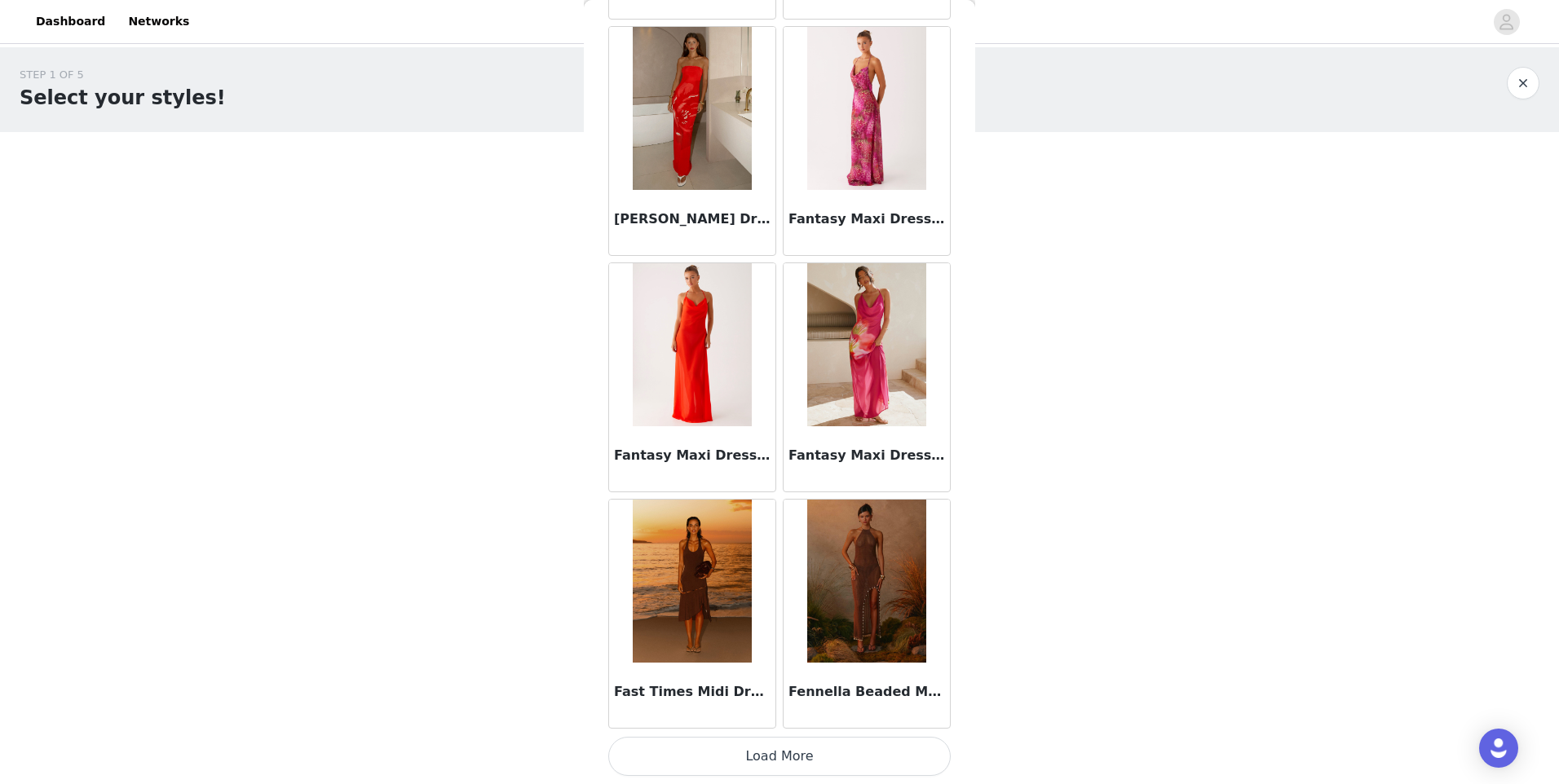
click at [787, 745] on button "Load More" at bounding box center [780, 756] width 343 height 39
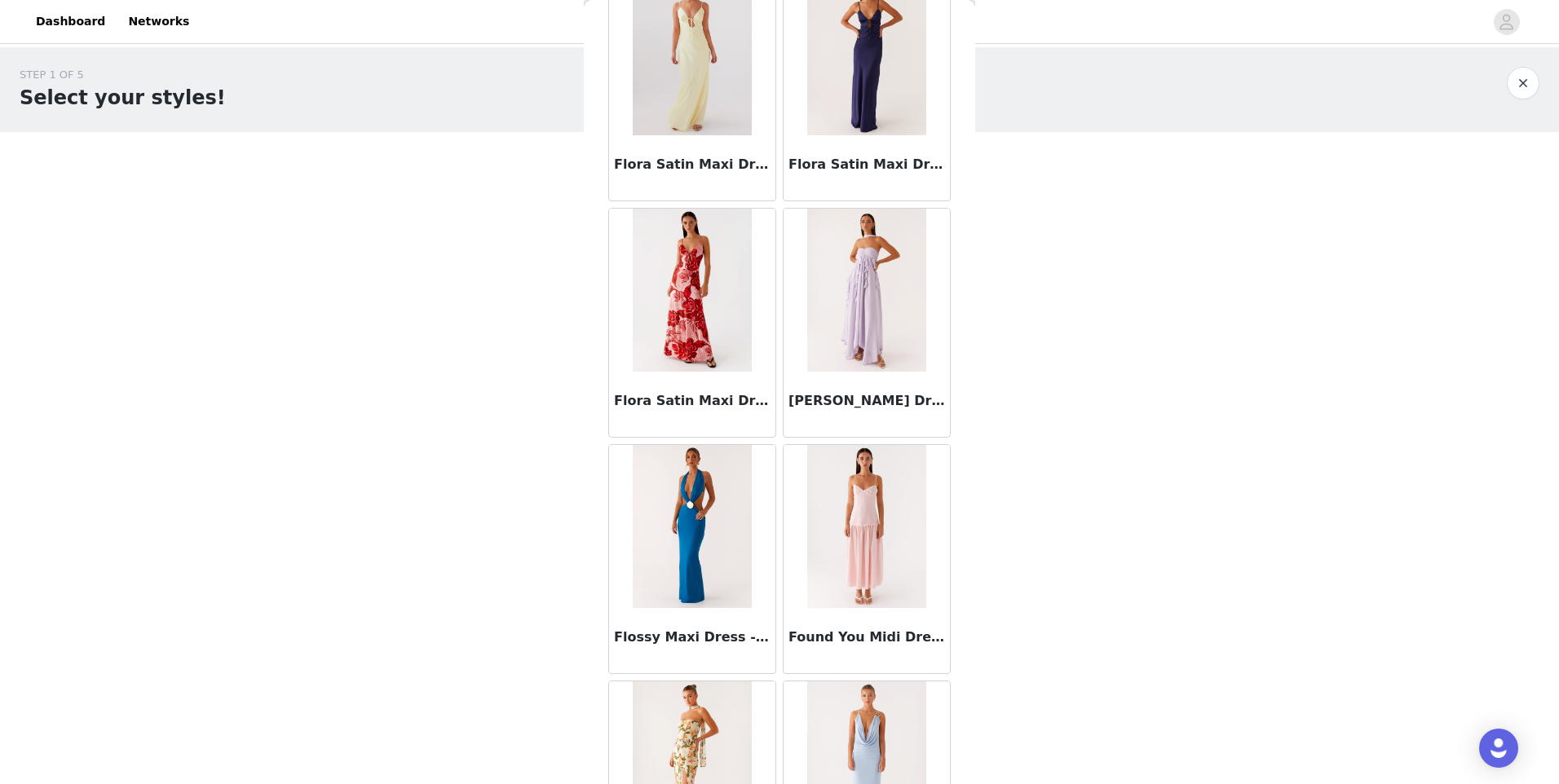
scroll to position [20618, 0]
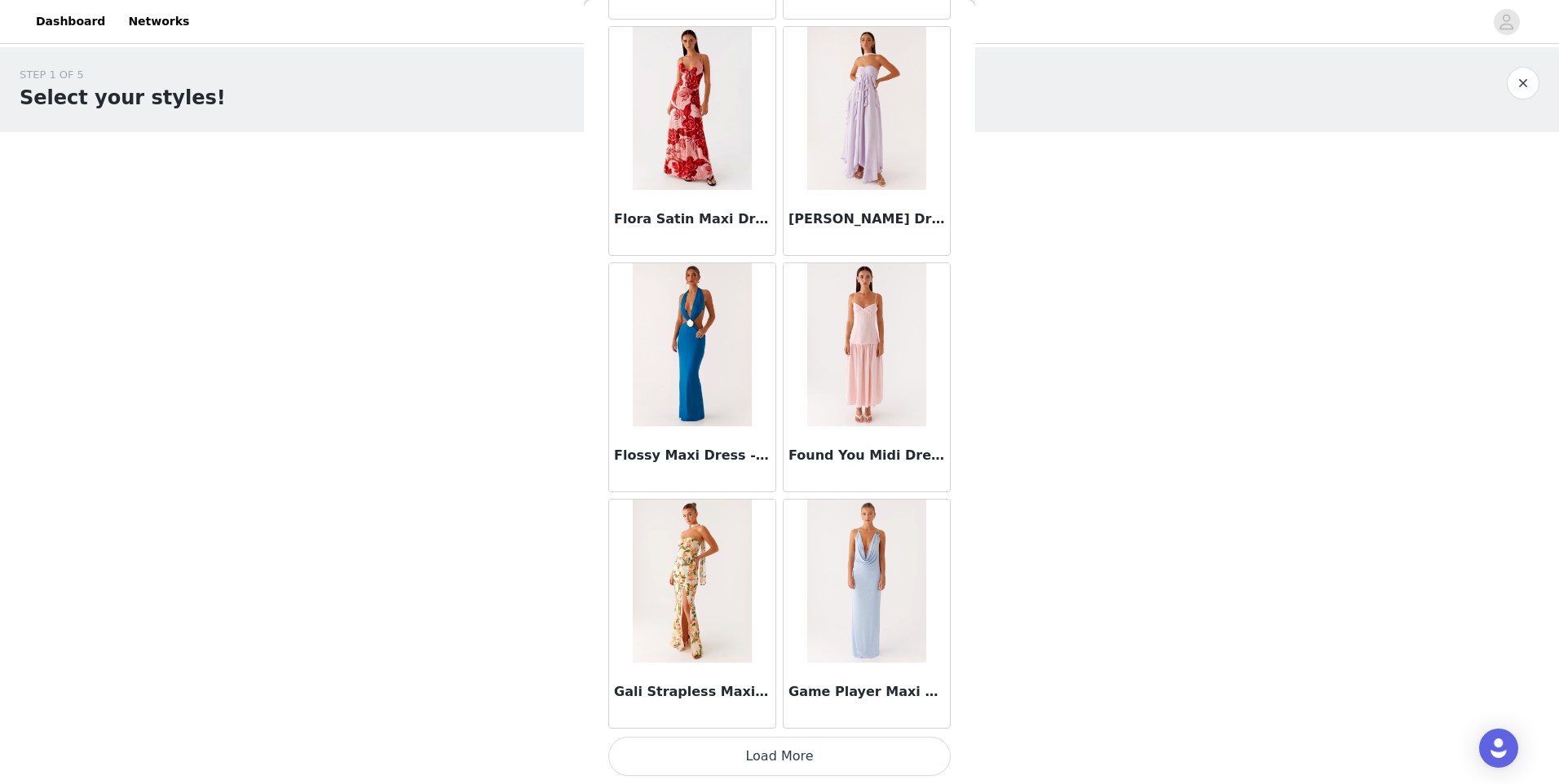
click at [778, 748] on button "Load More" at bounding box center [780, 756] width 343 height 39
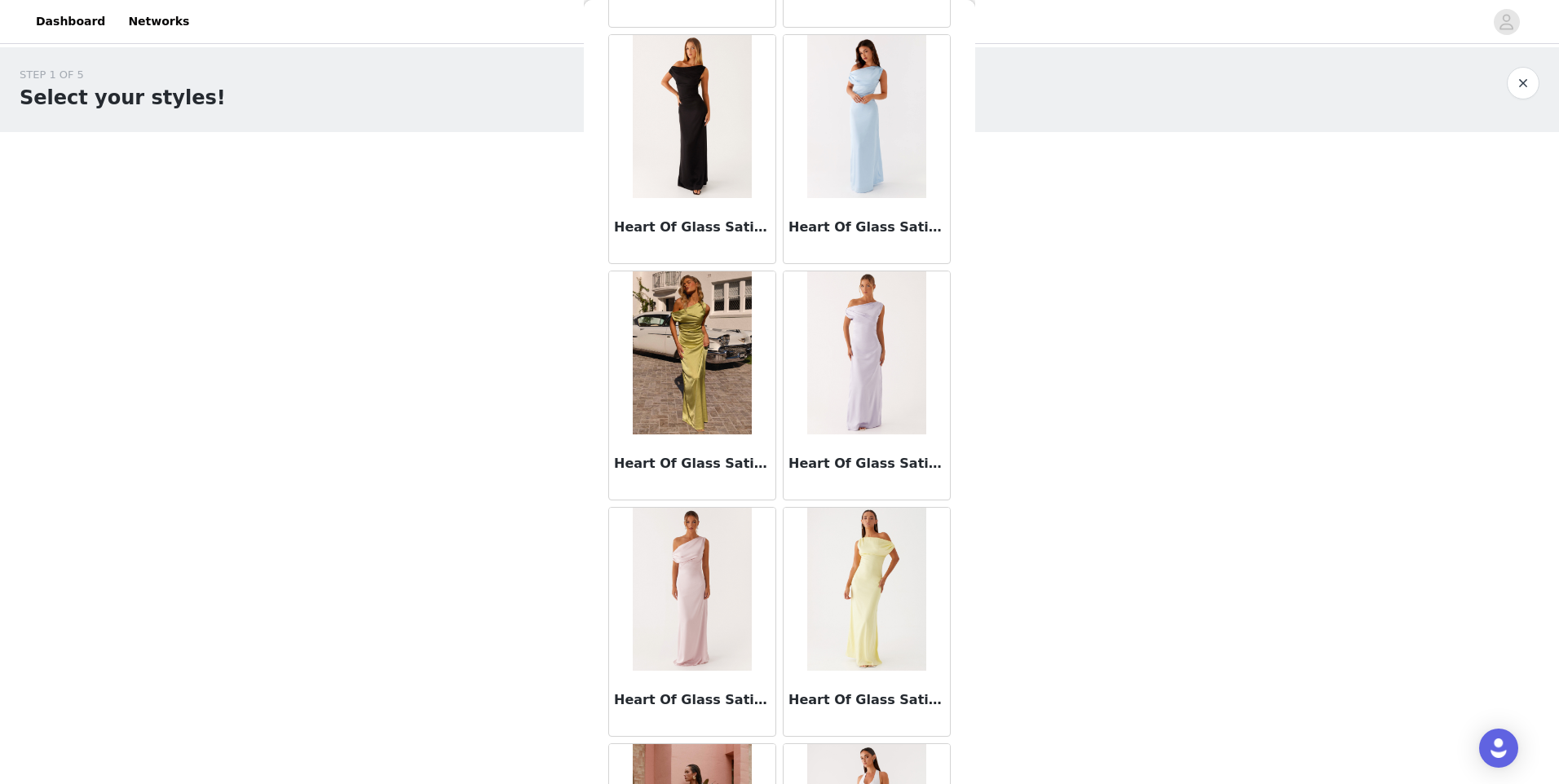
scroll to position [22981, 0]
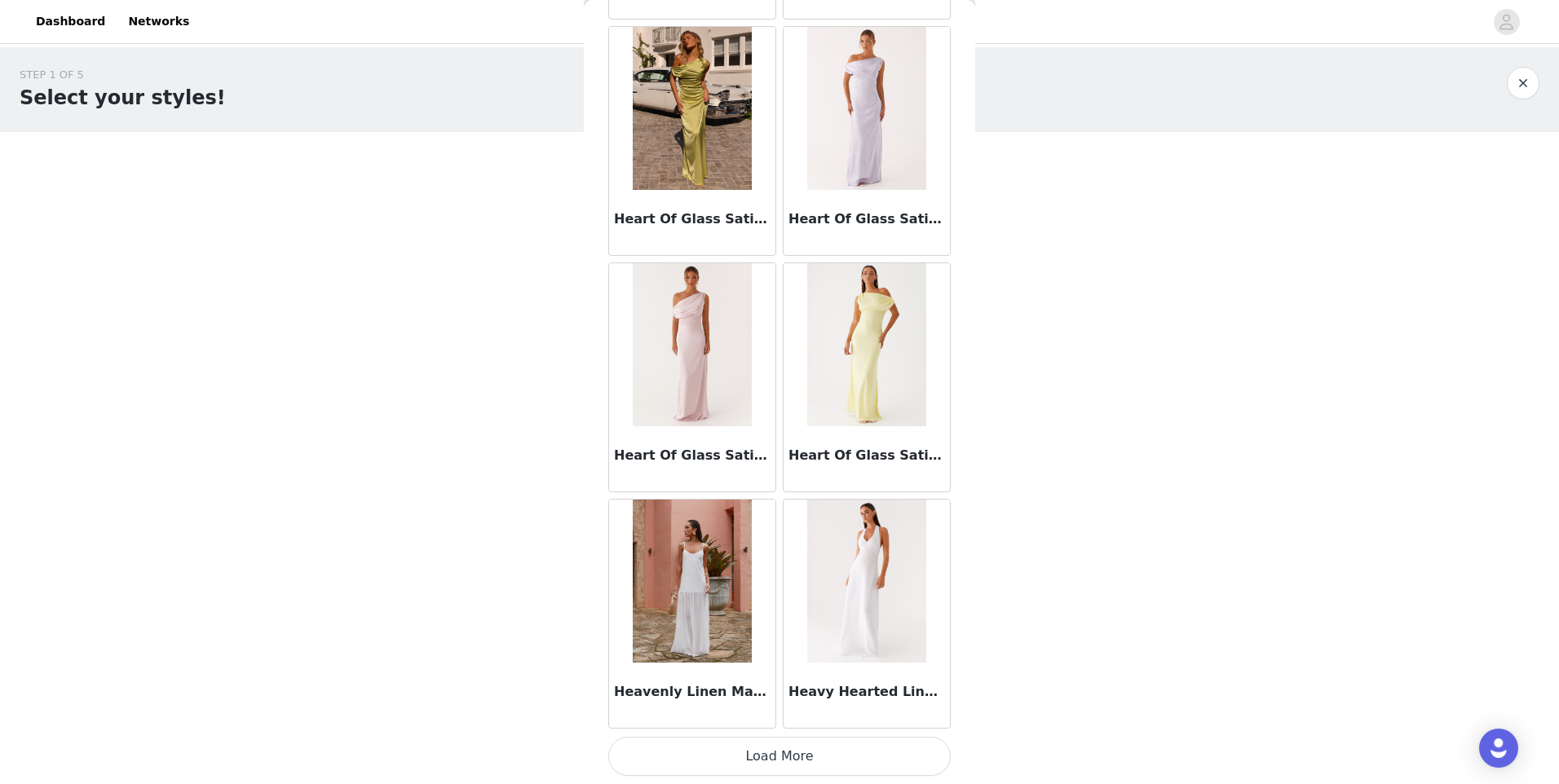
click at [768, 757] on button "Load More" at bounding box center [780, 756] width 343 height 39
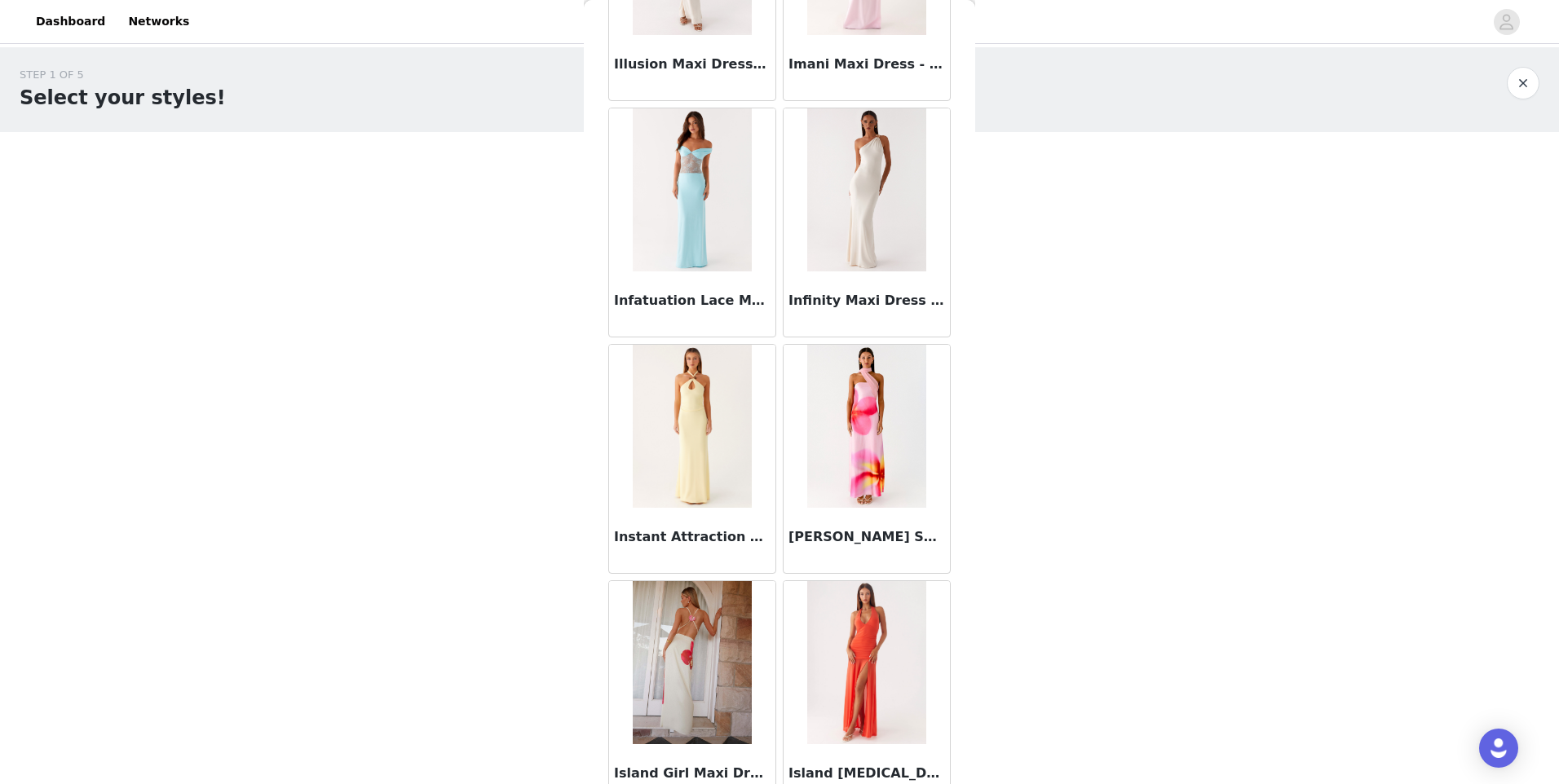
scroll to position [25345, 0]
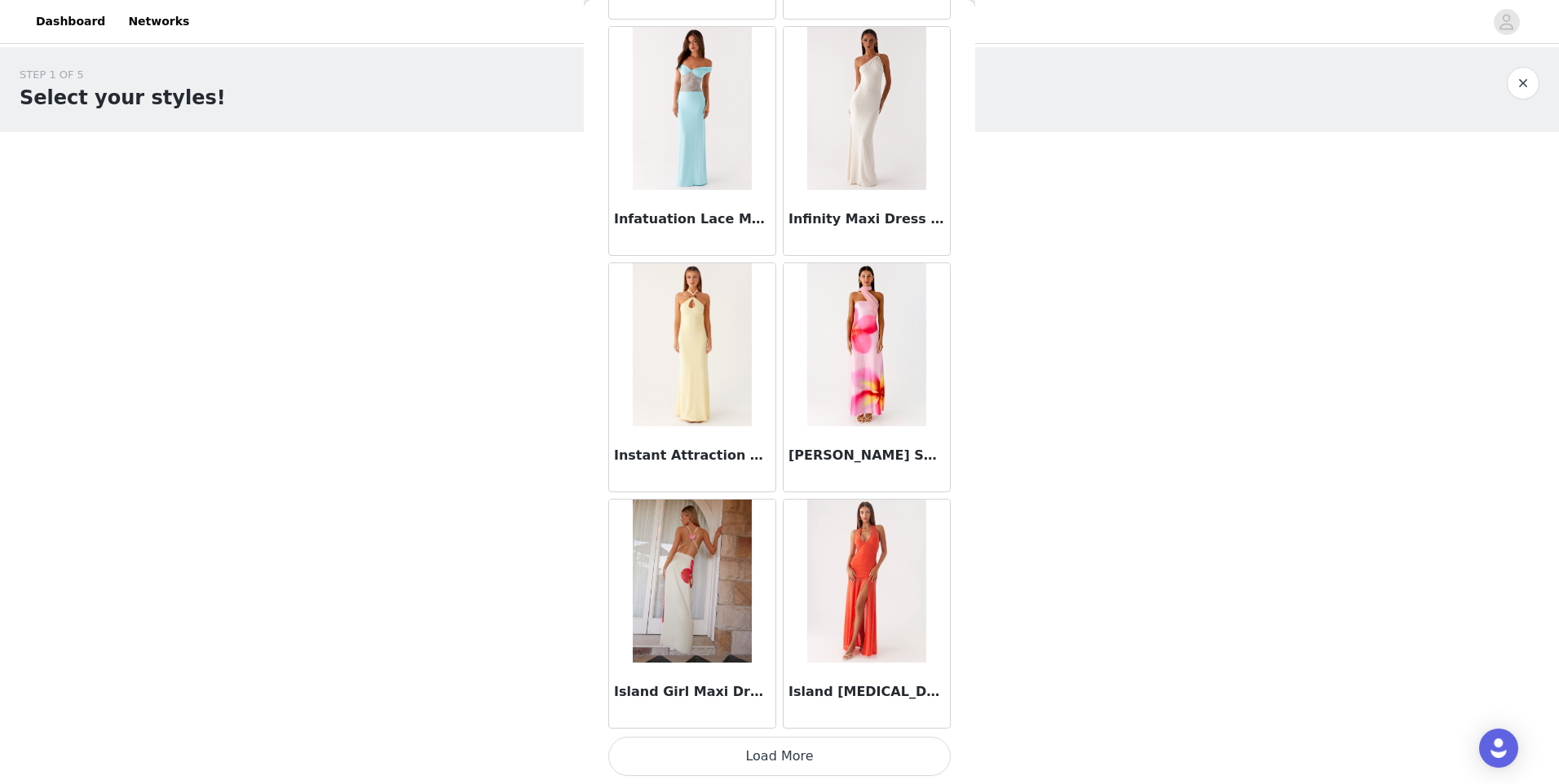
click at [807, 749] on button "Load More" at bounding box center [780, 756] width 343 height 39
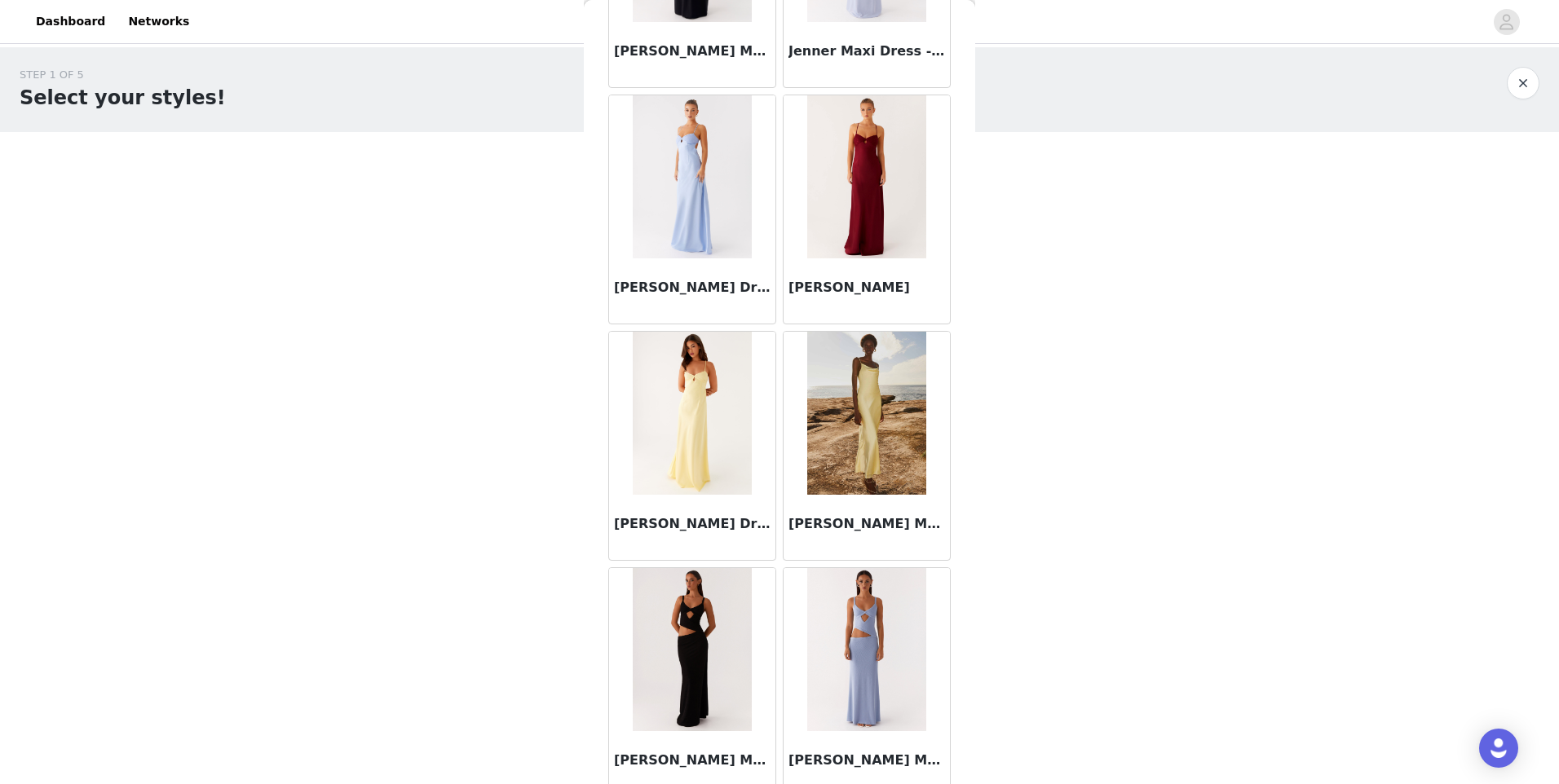
scroll to position [27709, 0]
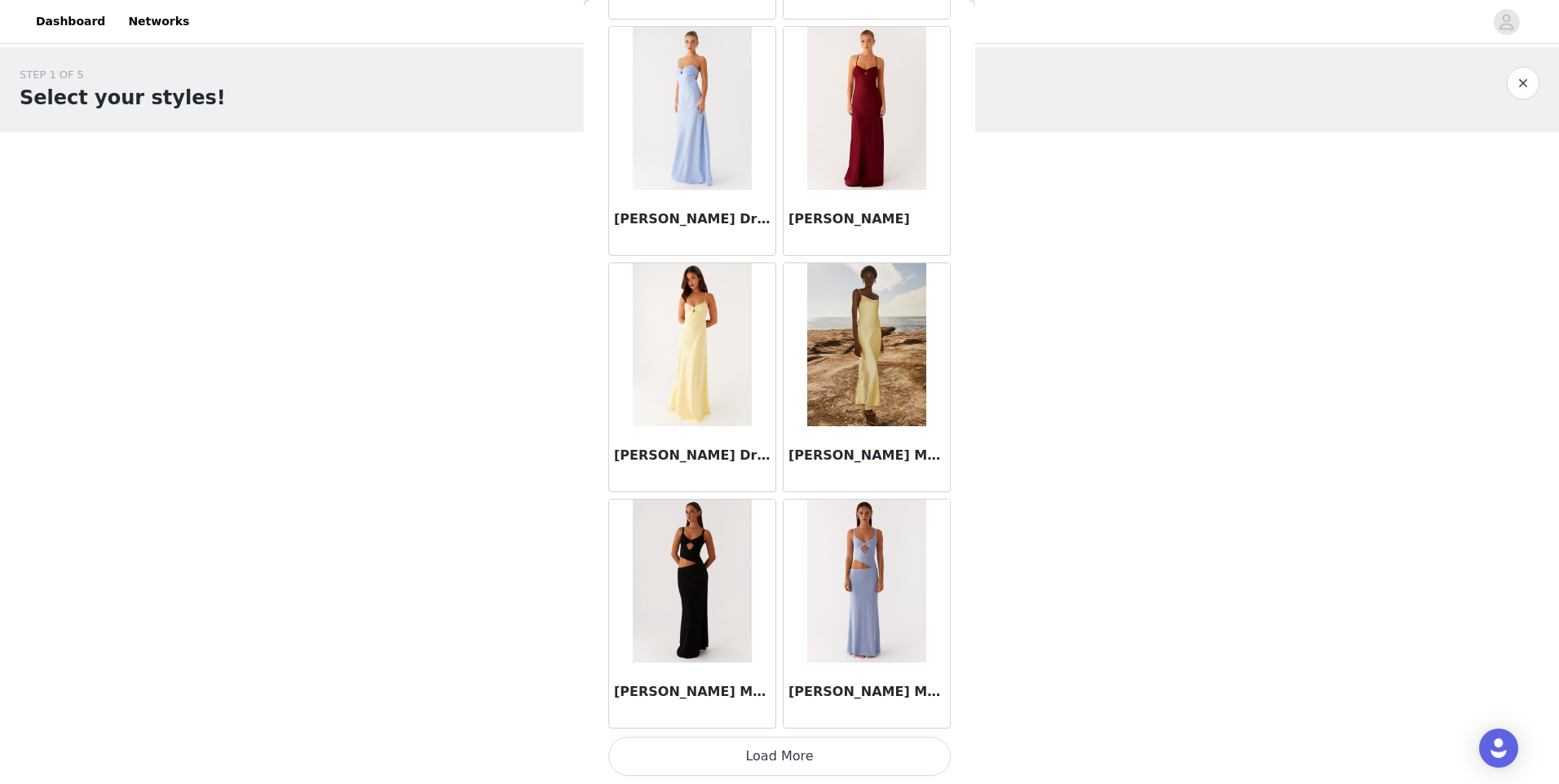
click at [803, 771] on button "Load More" at bounding box center [780, 756] width 343 height 39
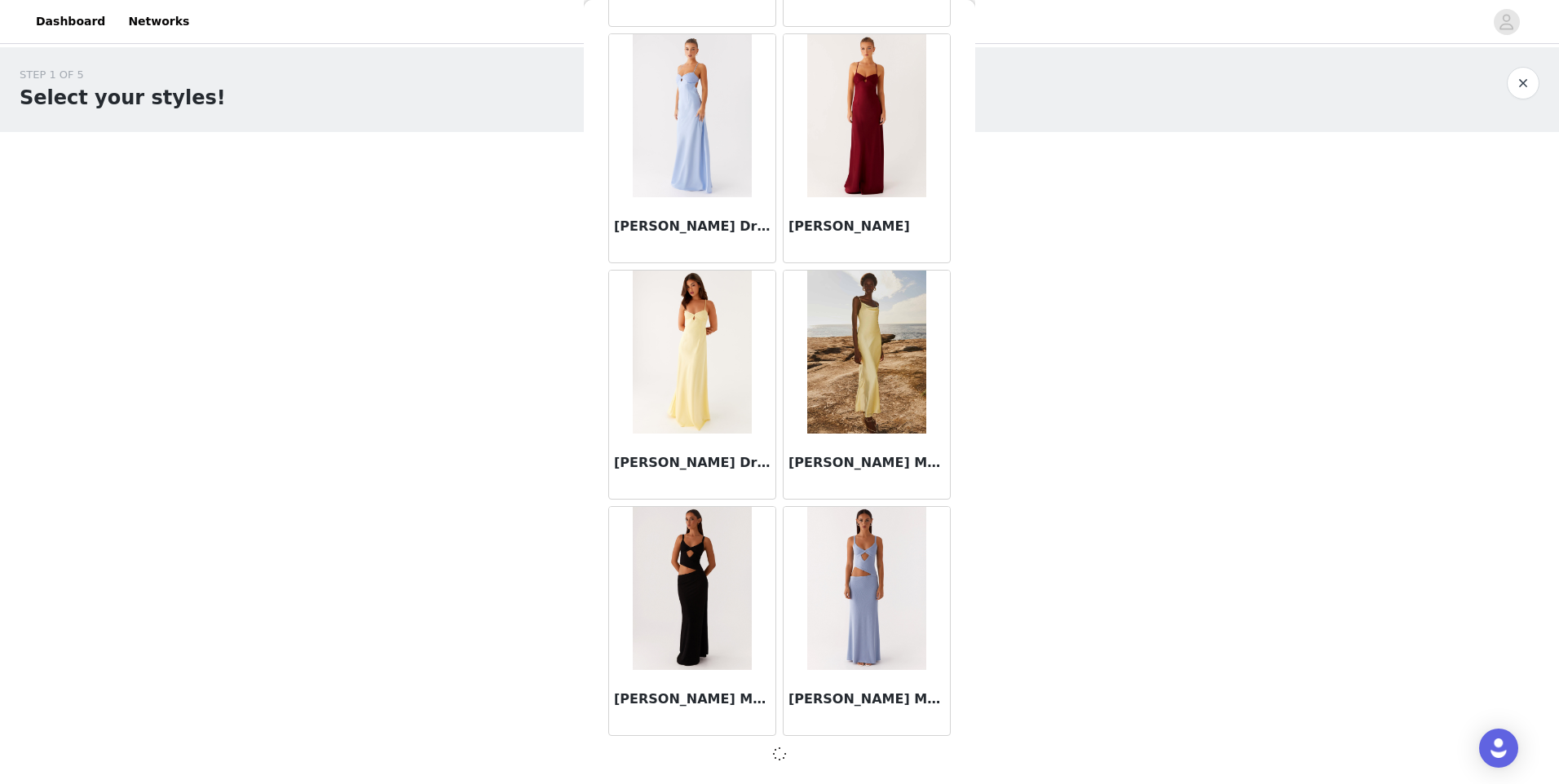
scroll to position [27701, 0]
click at [815, 749] on div at bounding box center [780, 754] width 343 height 20
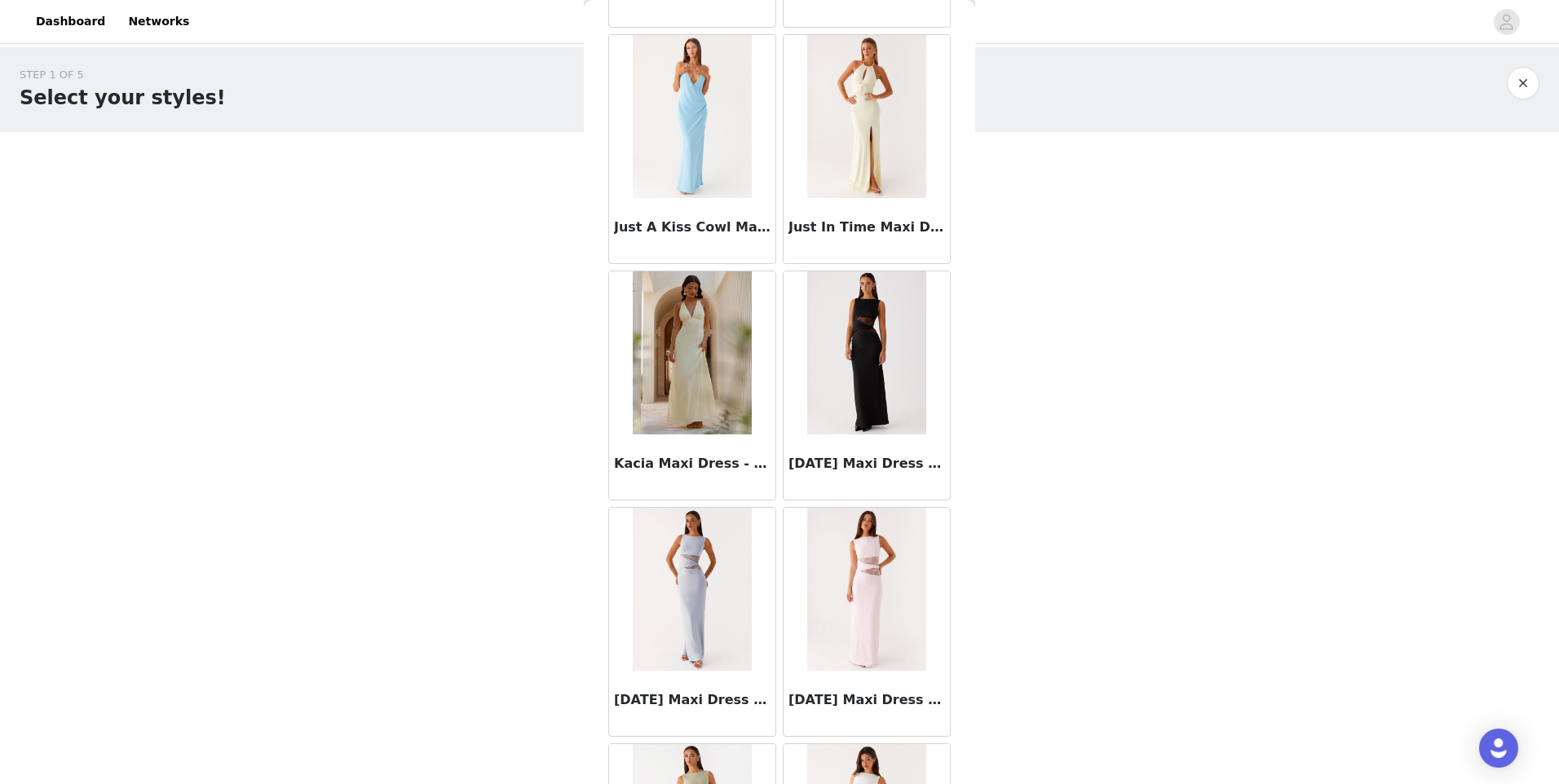
scroll to position [30071, 0]
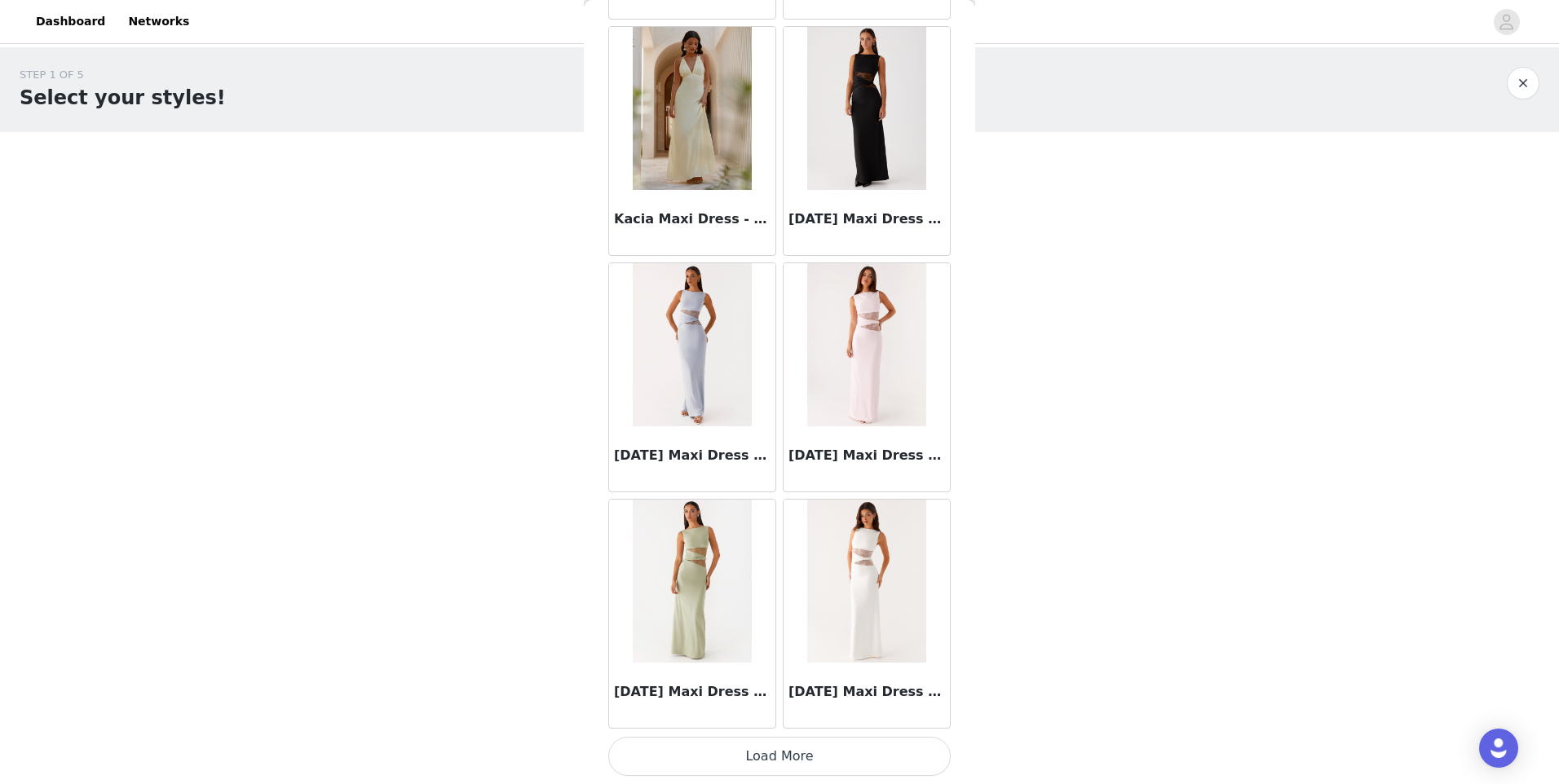
click at [815, 755] on button "Load More" at bounding box center [780, 756] width 343 height 39
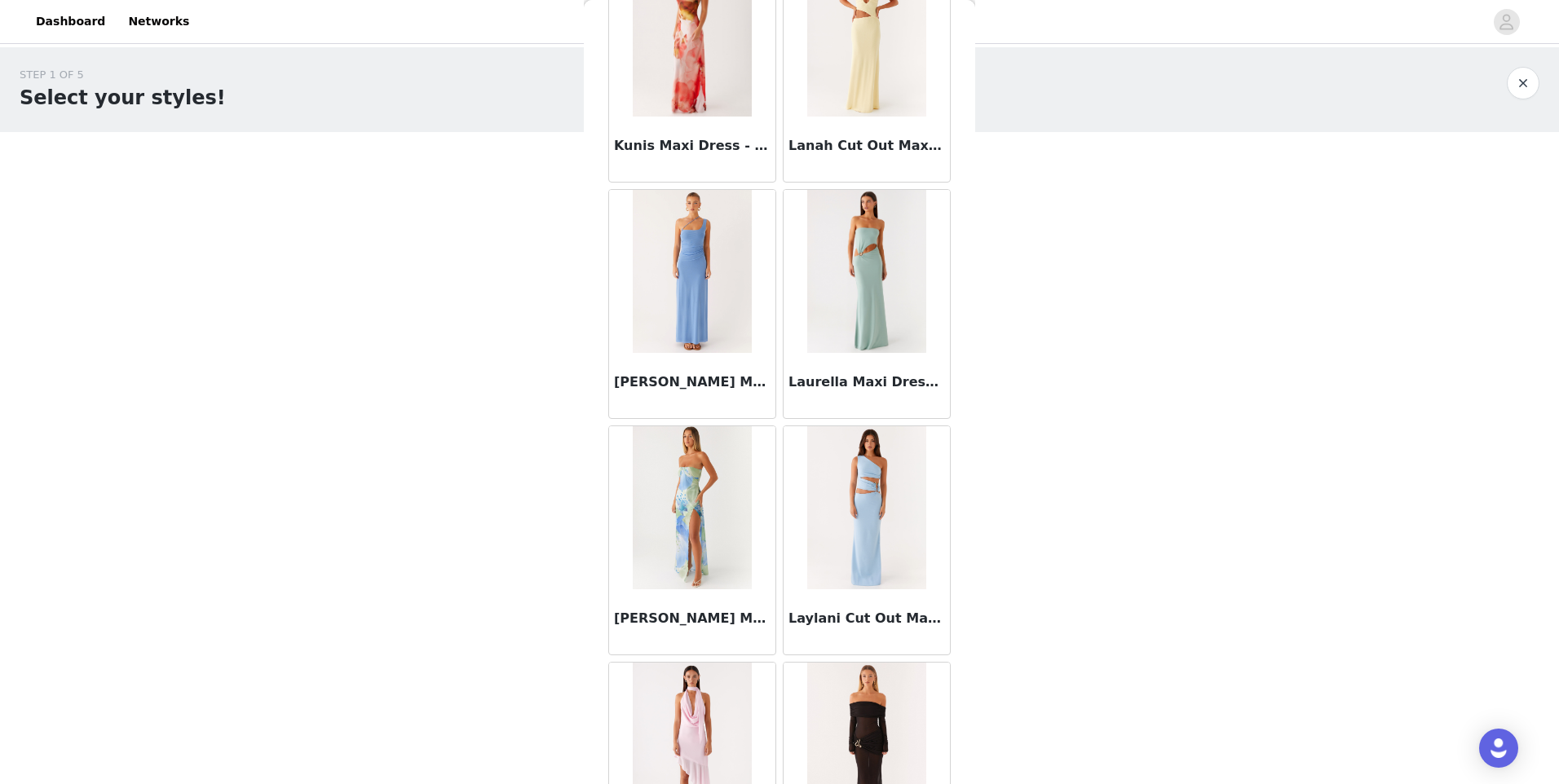
scroll to position [32435, 0]
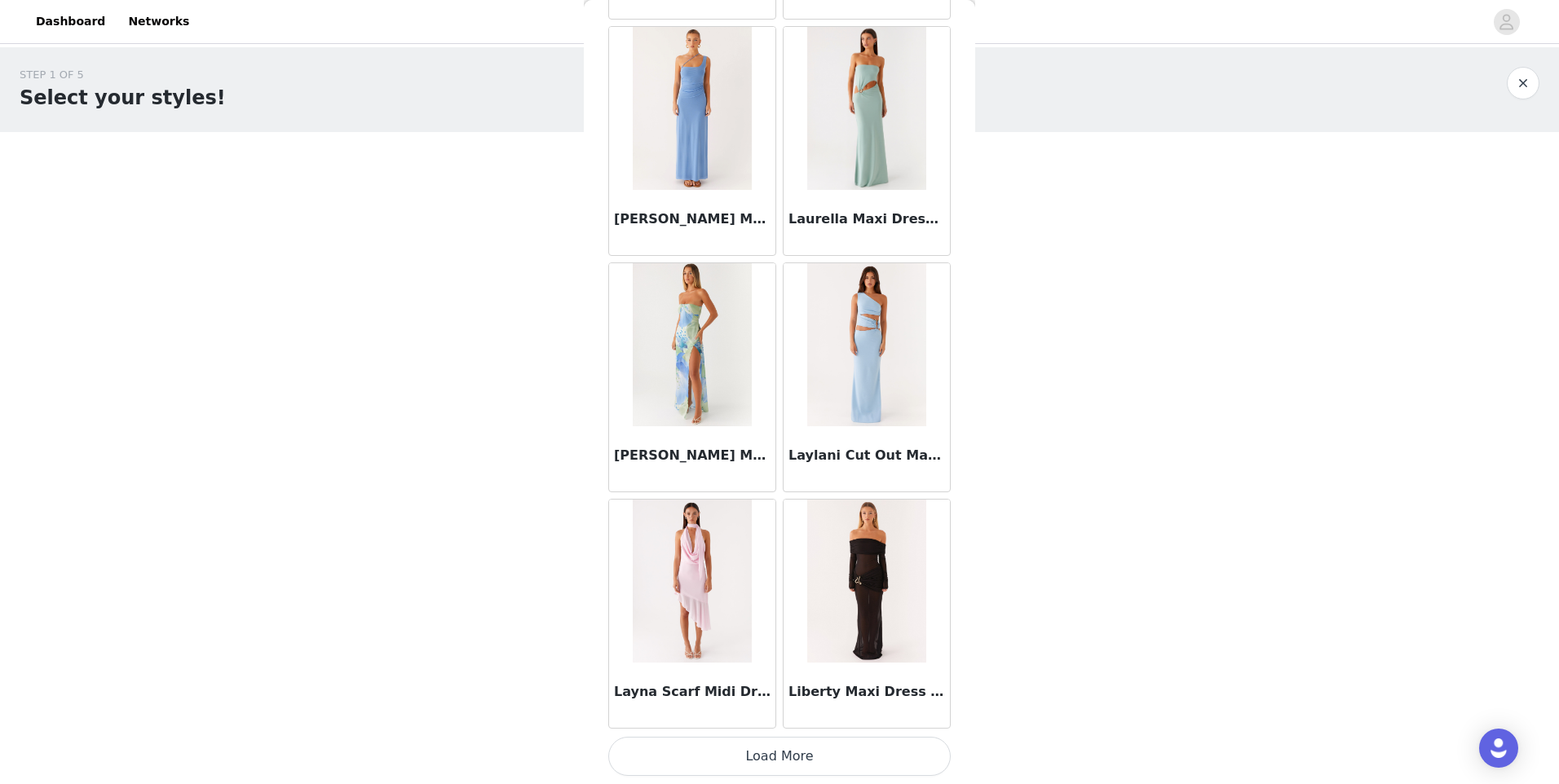
click at [818, 765] on button "Load More" at bounding box center [780, 756] width 343 height 39
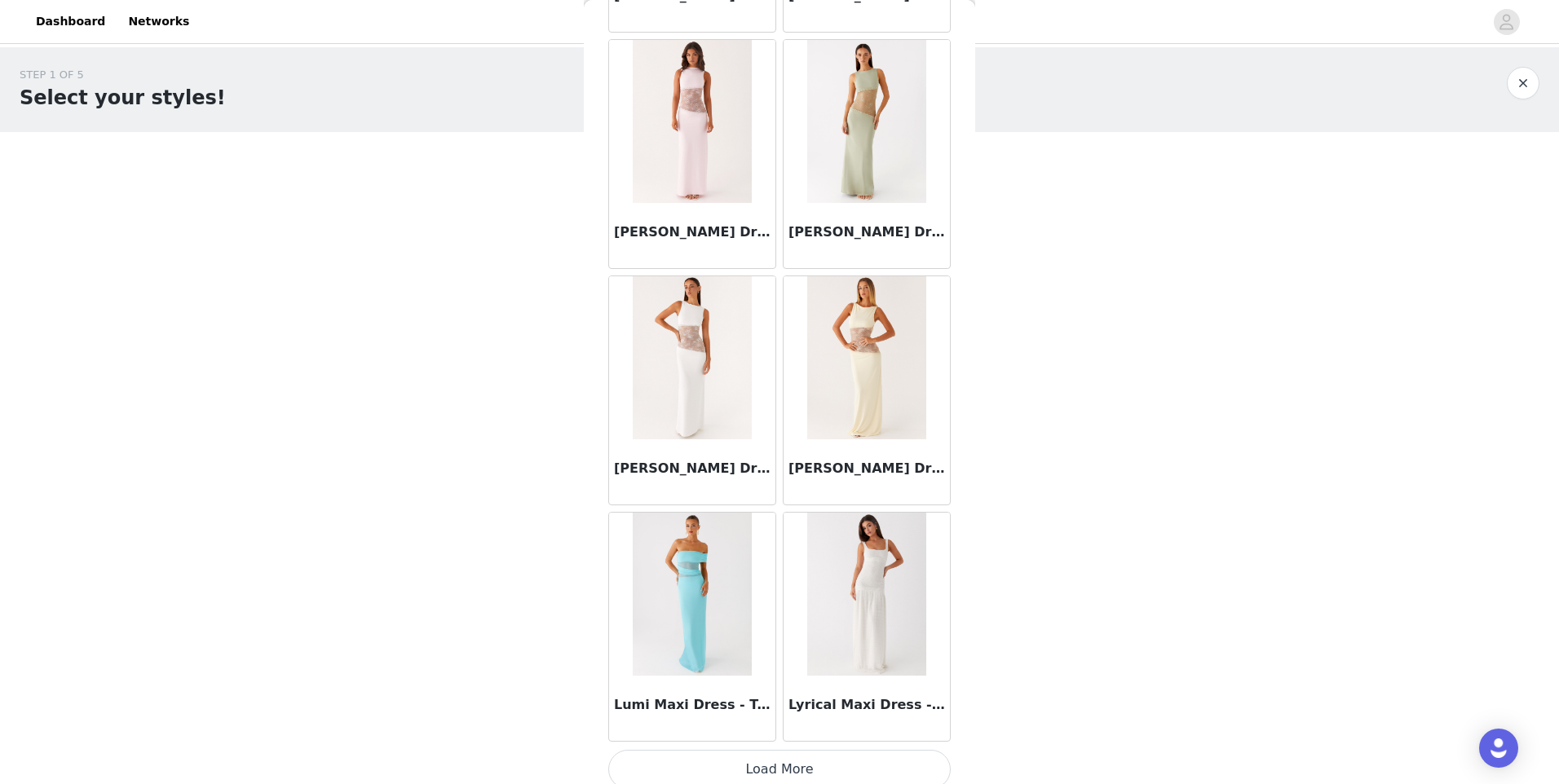
scroll to position [34799, 0]
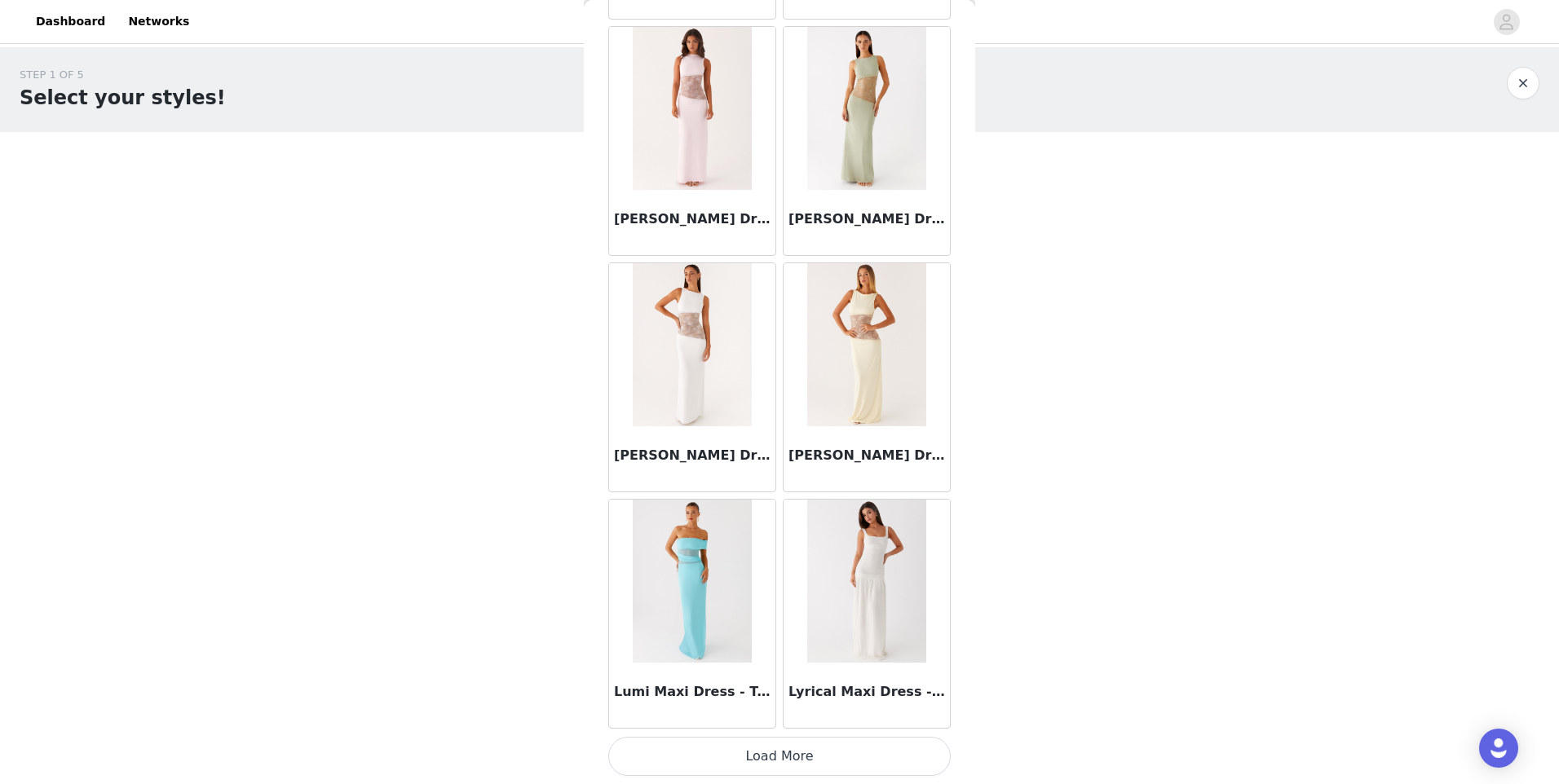
click at [855, 745] on button "Load More" at bounding box center [780, 756] width 343 height 39
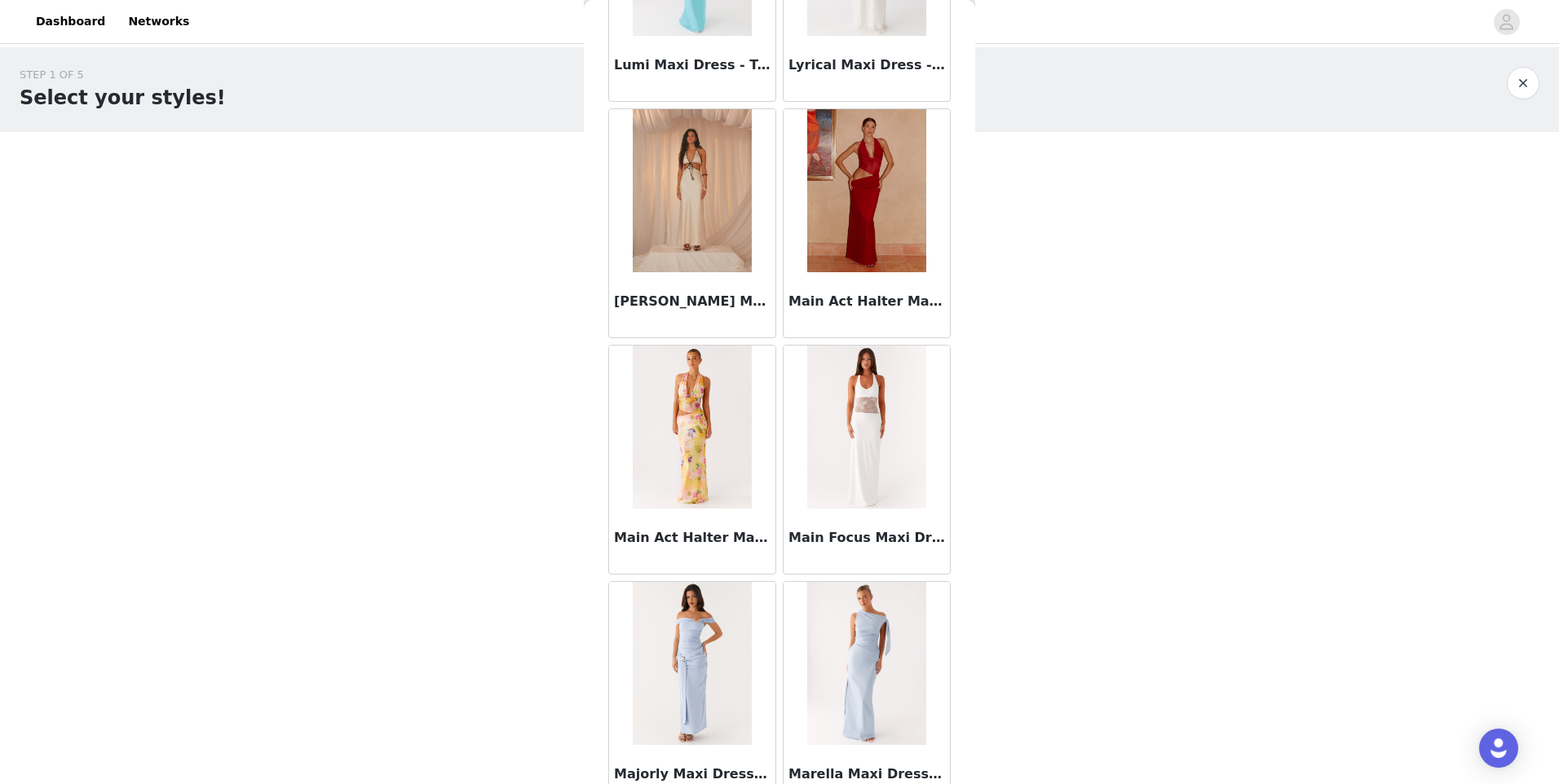
scroll to position [35451, 0]
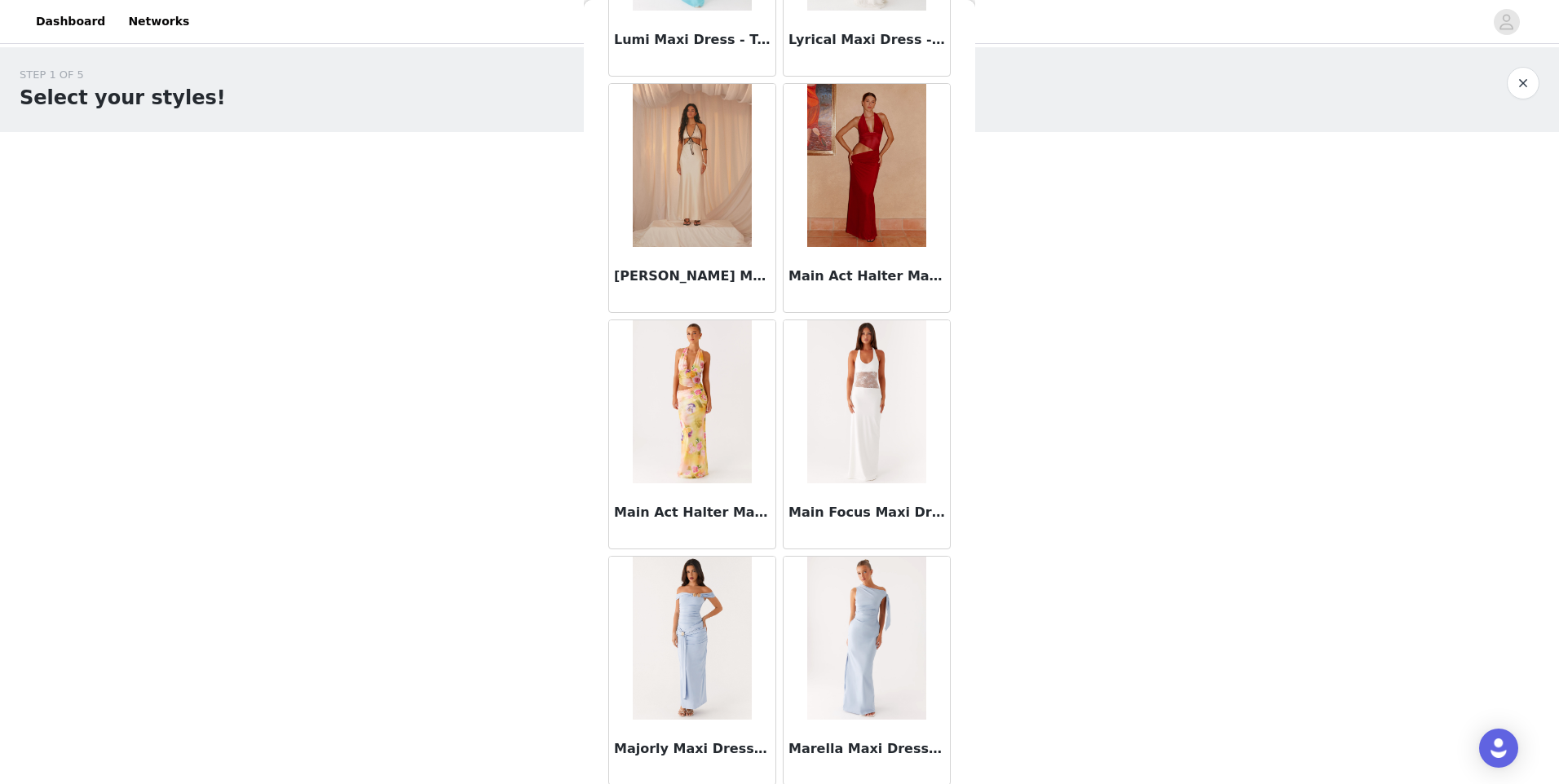
drag, startPoint x: 863, startPoint y: 369, endPoint x: 916, endPoint y: 371, distance: 53.0
click at [916, 371] on img at bounding box center [866, 401] width 119 height 163
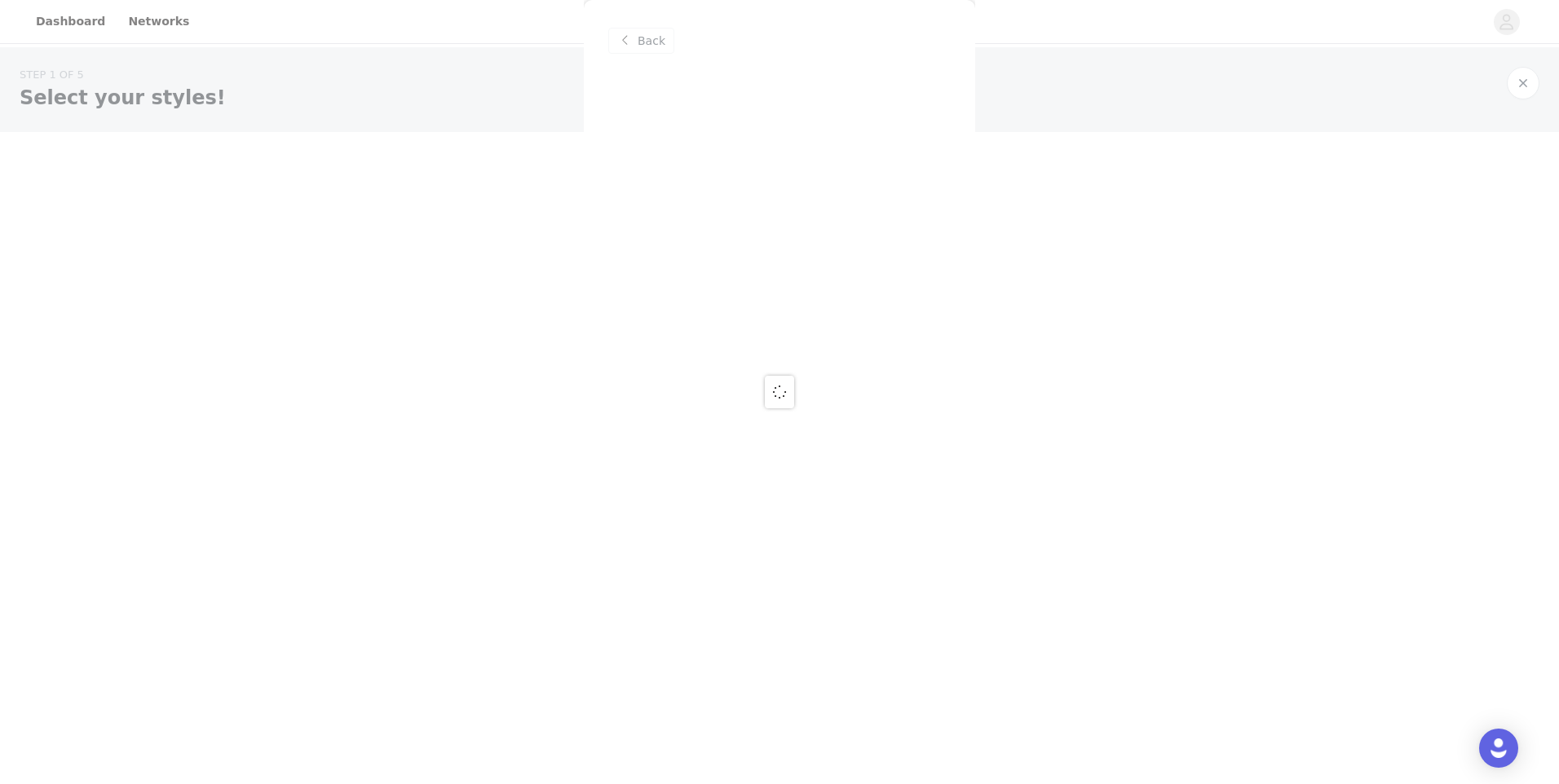
scroll to position [0, 0]
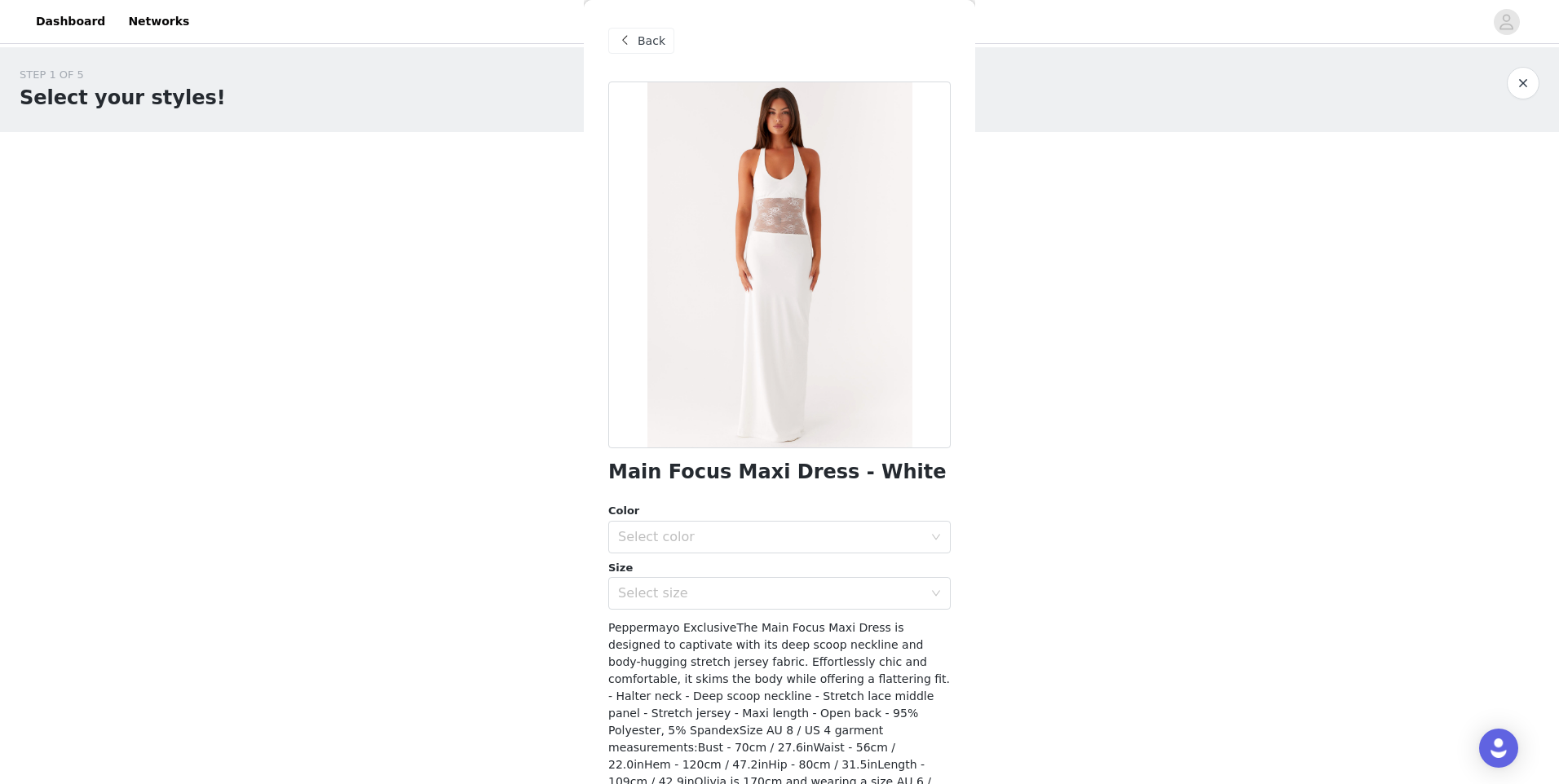
click at [628, 39] on span at bounding box center [624, 40] width 20 height 20
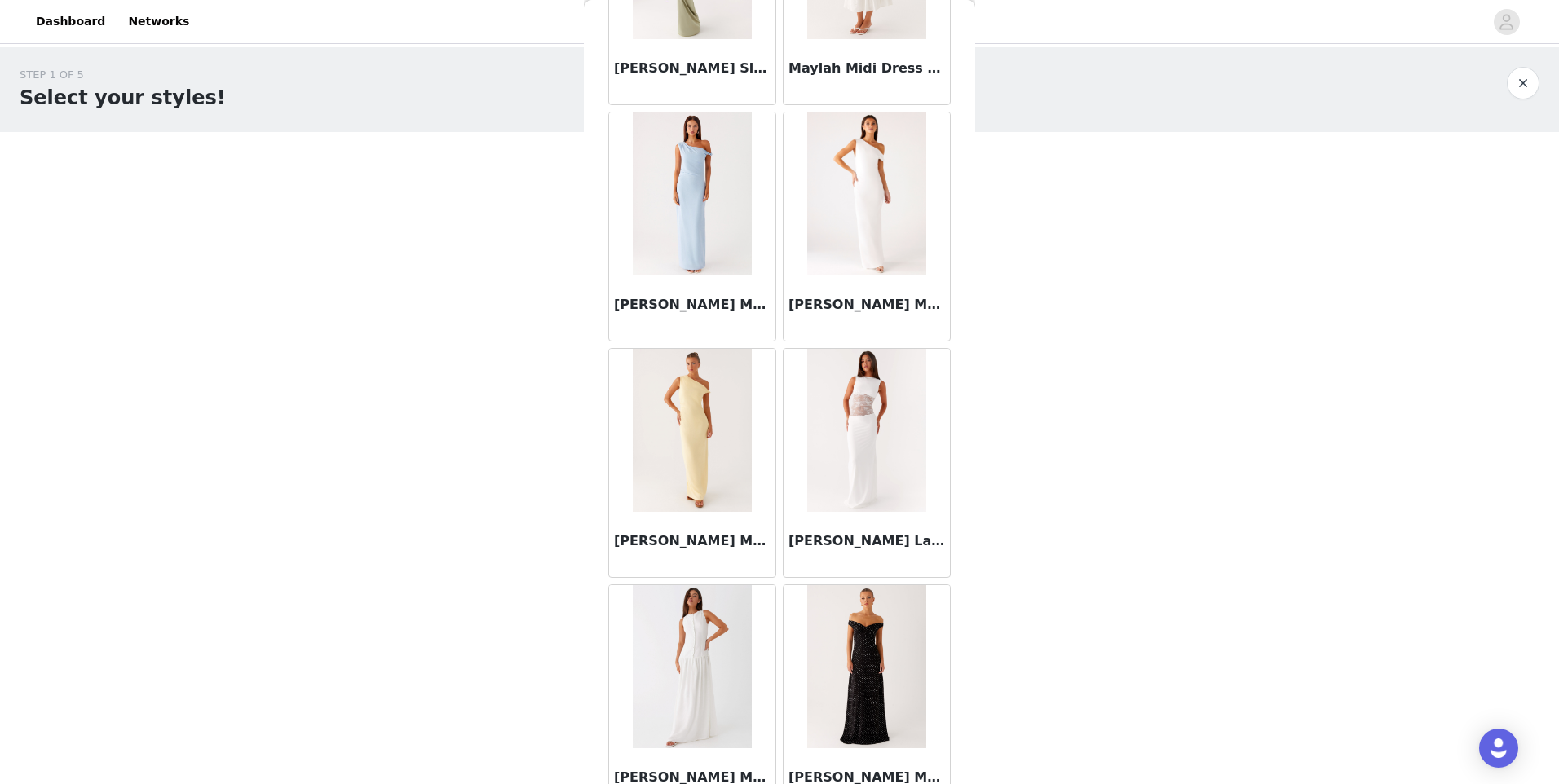
scroll to position [37162, 0]
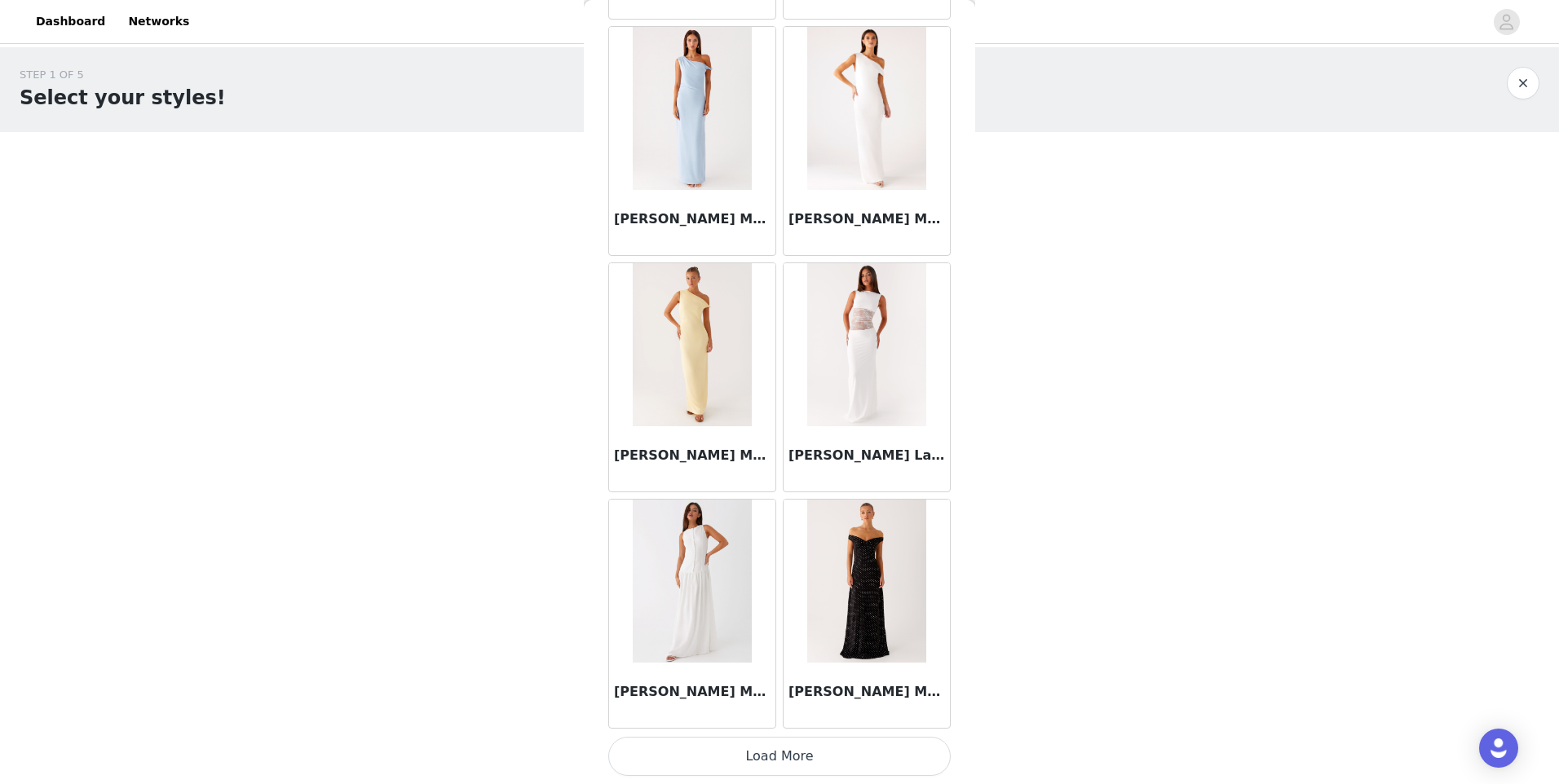
click at [797, 759] on button "Load More" at bounding box center [780, 756] width 343 height 39
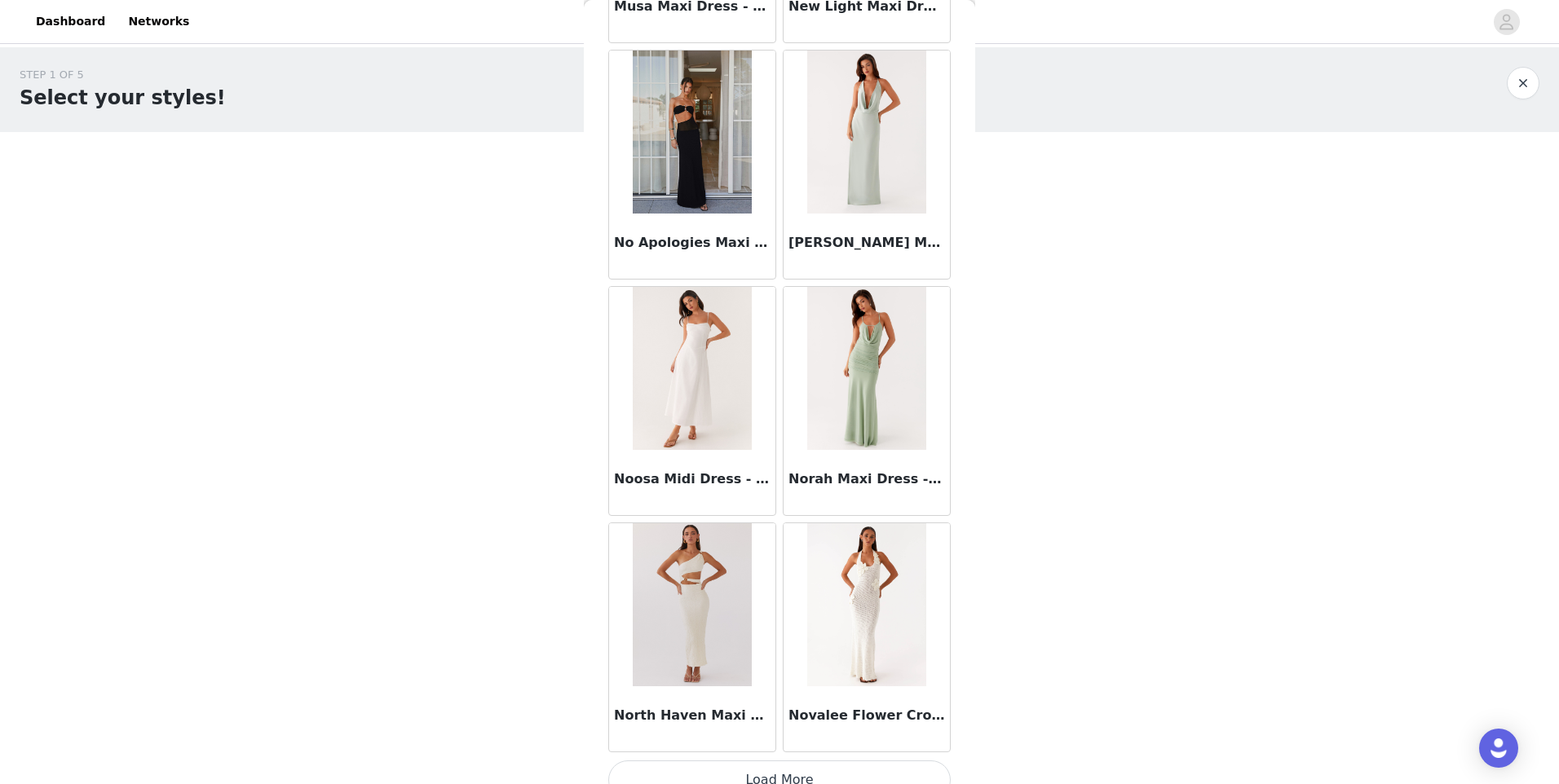
scroll to position [39526, 0]
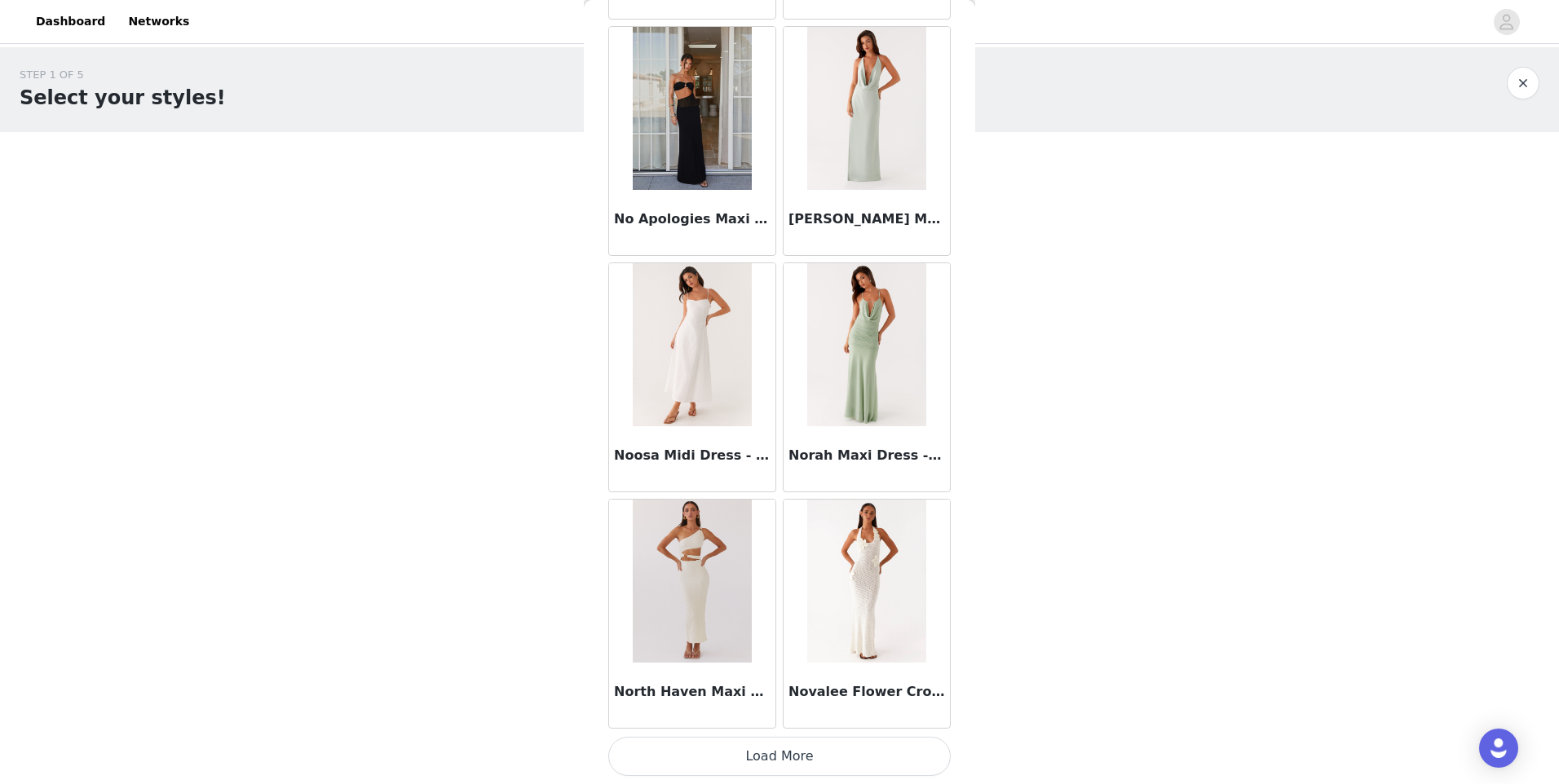
click at [782, 760] on button "Load More" at bounding box center [780, 756] width 343 height 39
